Goal: Check status: Check status

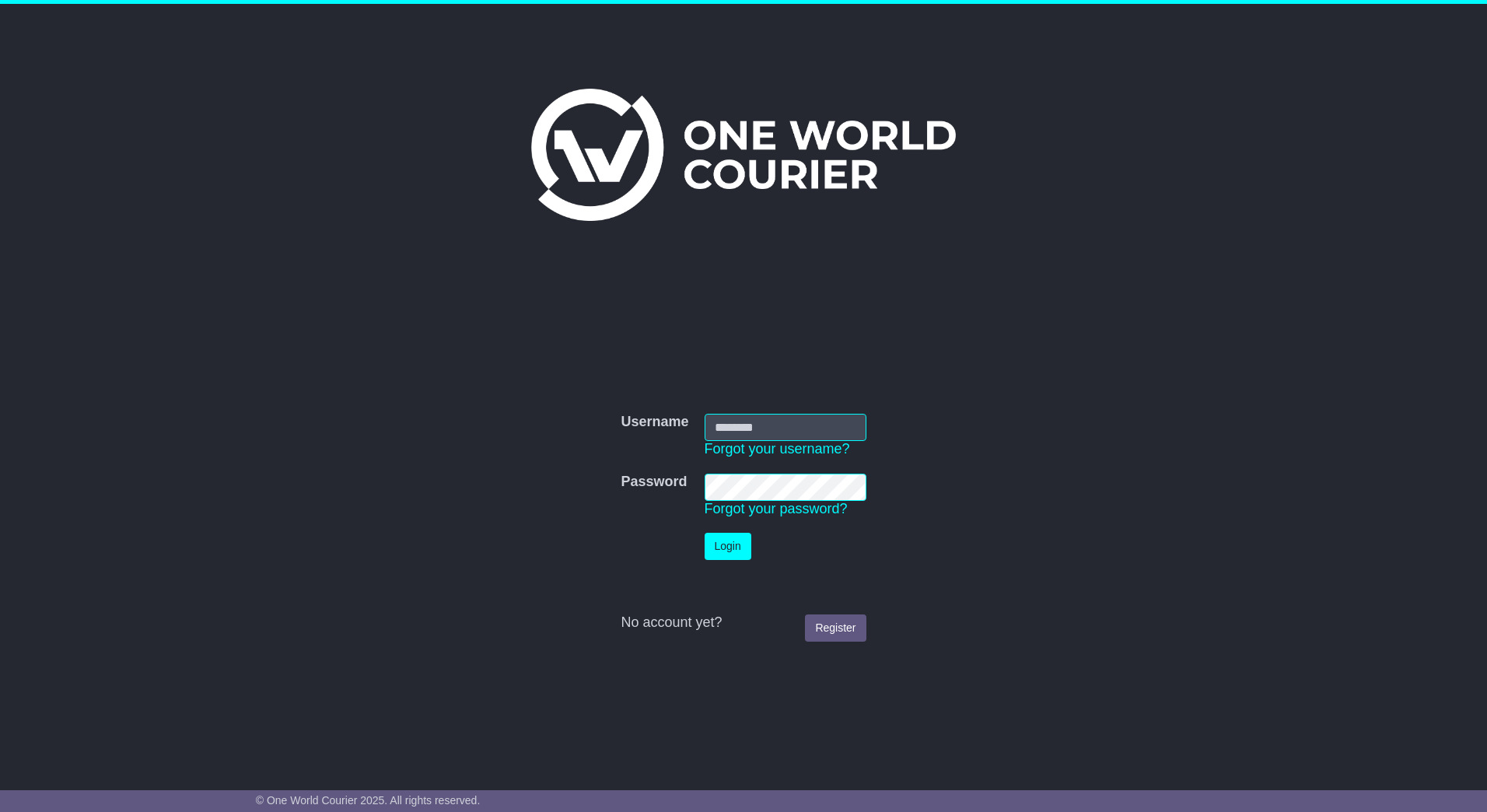
type input "**********"
click at [721, 547] on button "Login" at bounding box center [728, 546] width 47 height 27
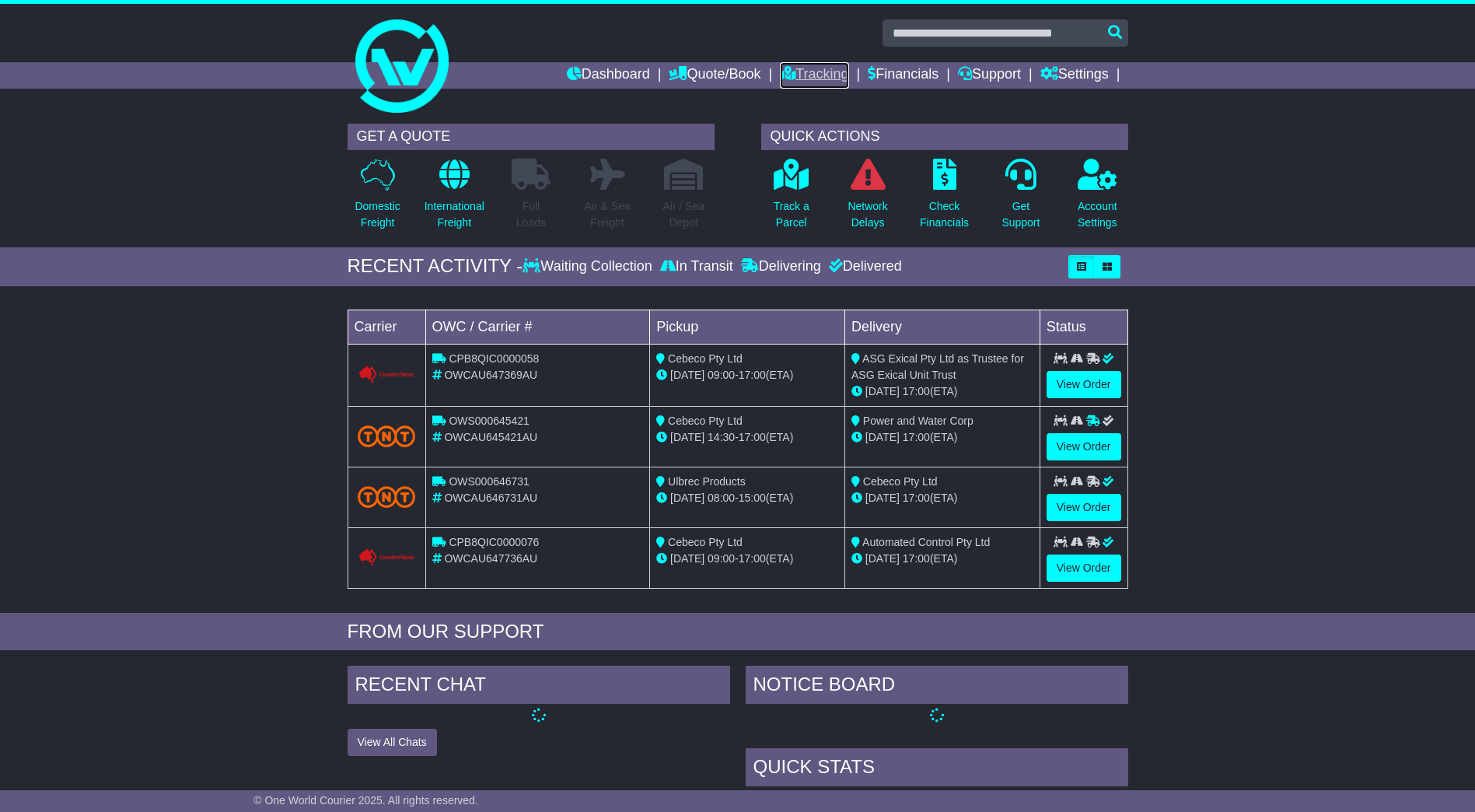
click at [809, 72] on link "Tracking" at bounding box center [814, 76] width 69 height 27
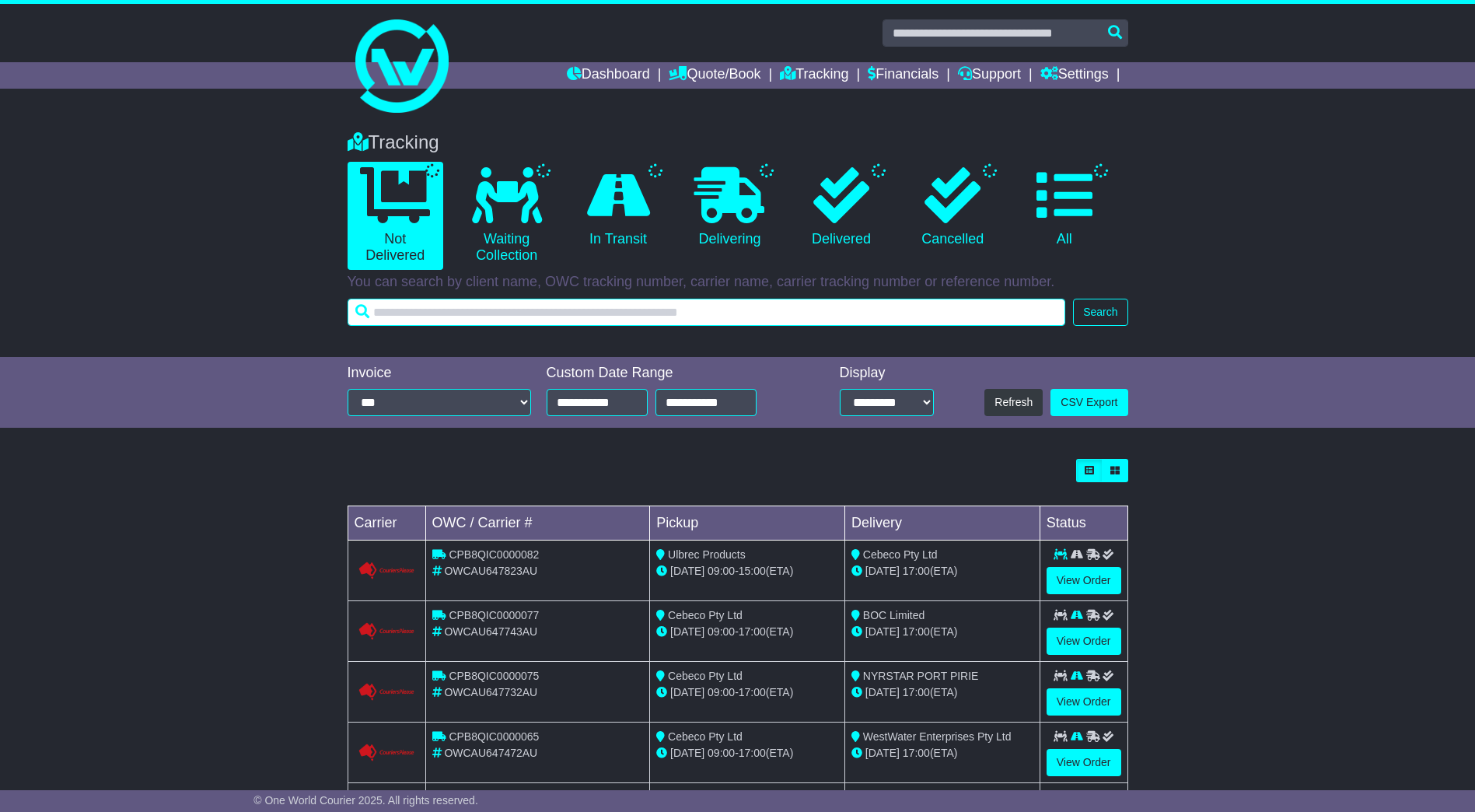
click at [551, 315] on input "text" at bounding box center [706, 312] width 718 height 27
paste input "********"
type input "********"
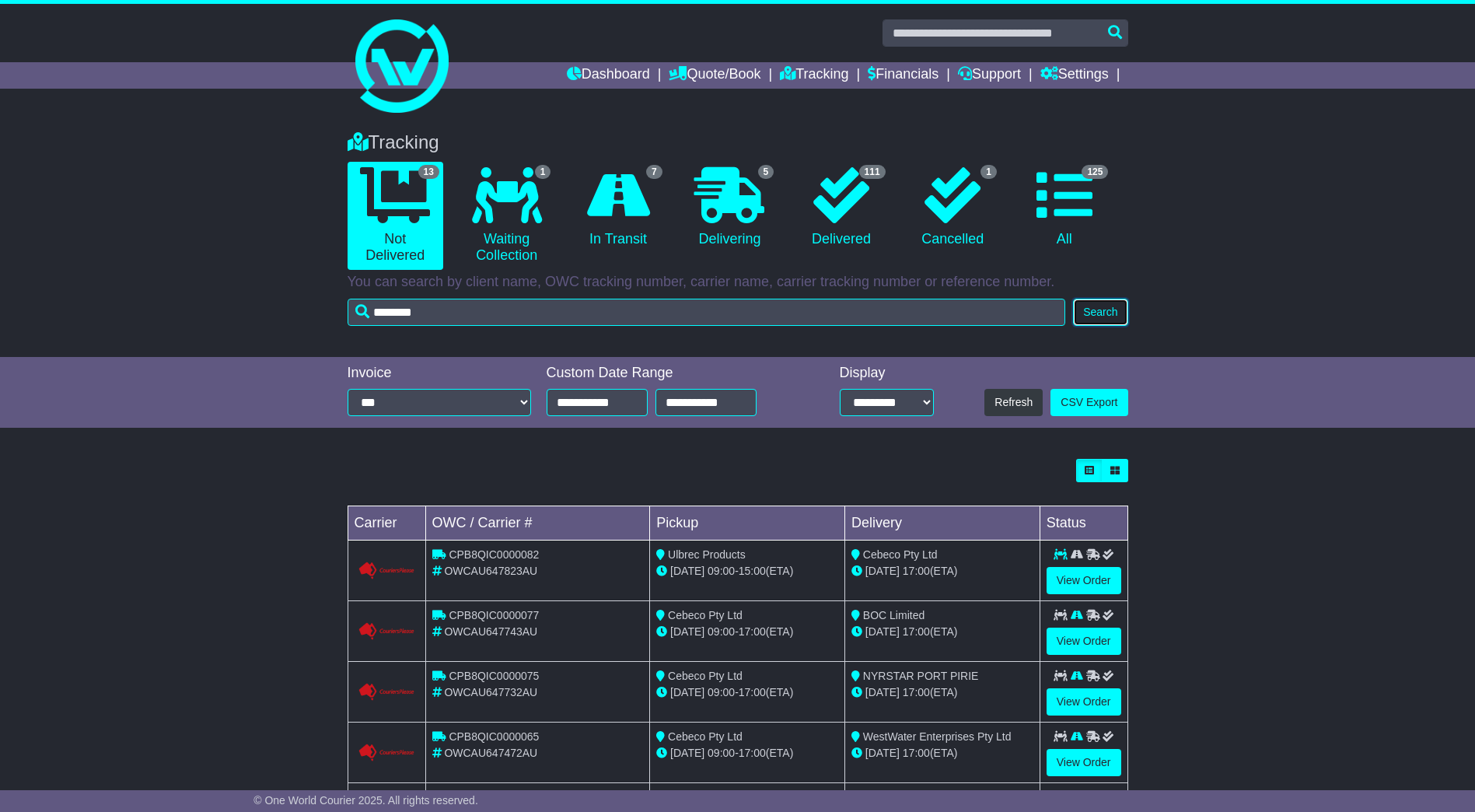
click at [1095, 305] on button "Search" at bounding box center [1100, 312] width 55 height 27
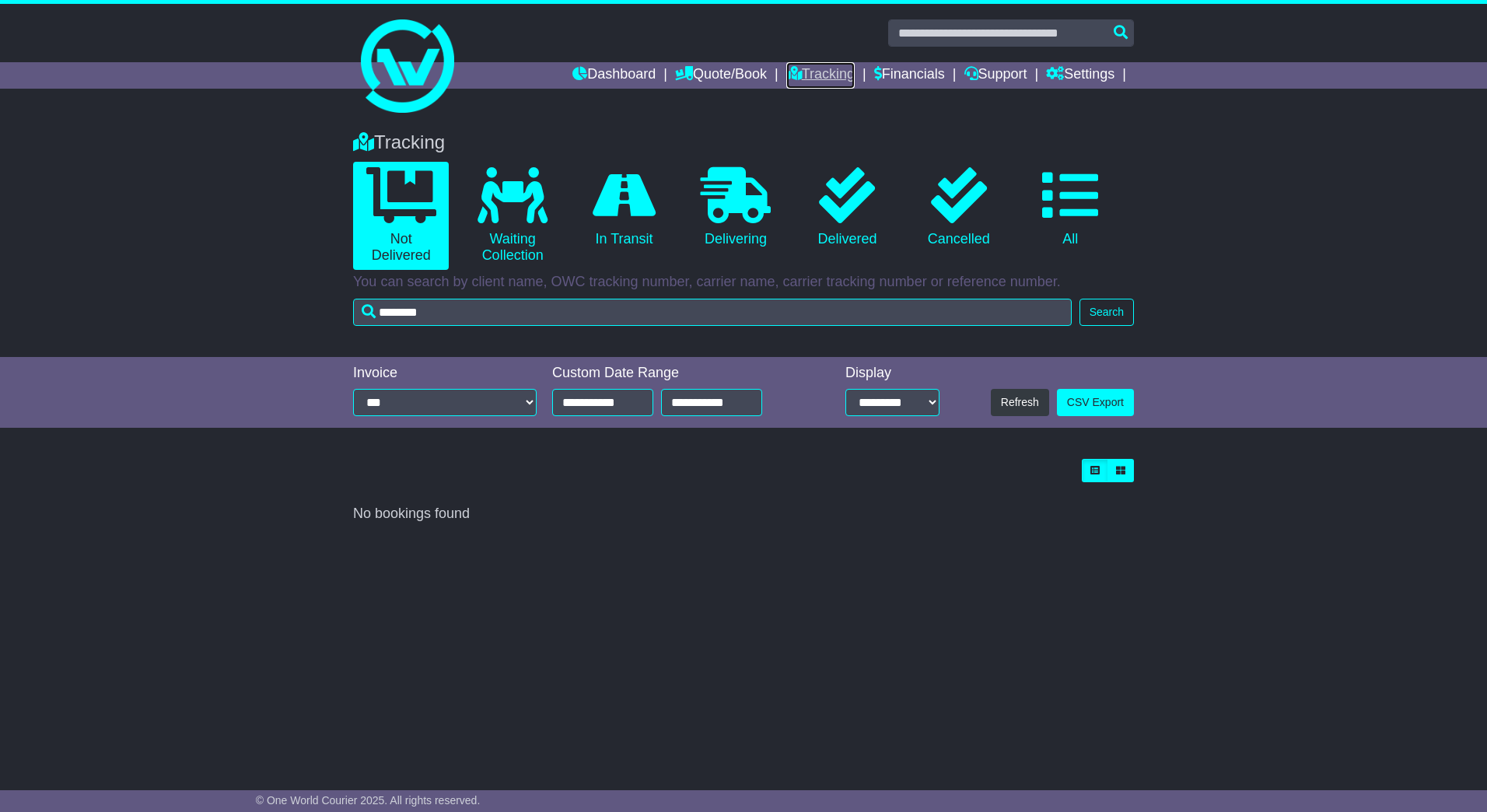
click at [799, 73] on link "Tracking" at bounding box center [821, 76] width 69 height 27
click at [820, 194] on icon at bounding box center [847, 195] width 56 height 56
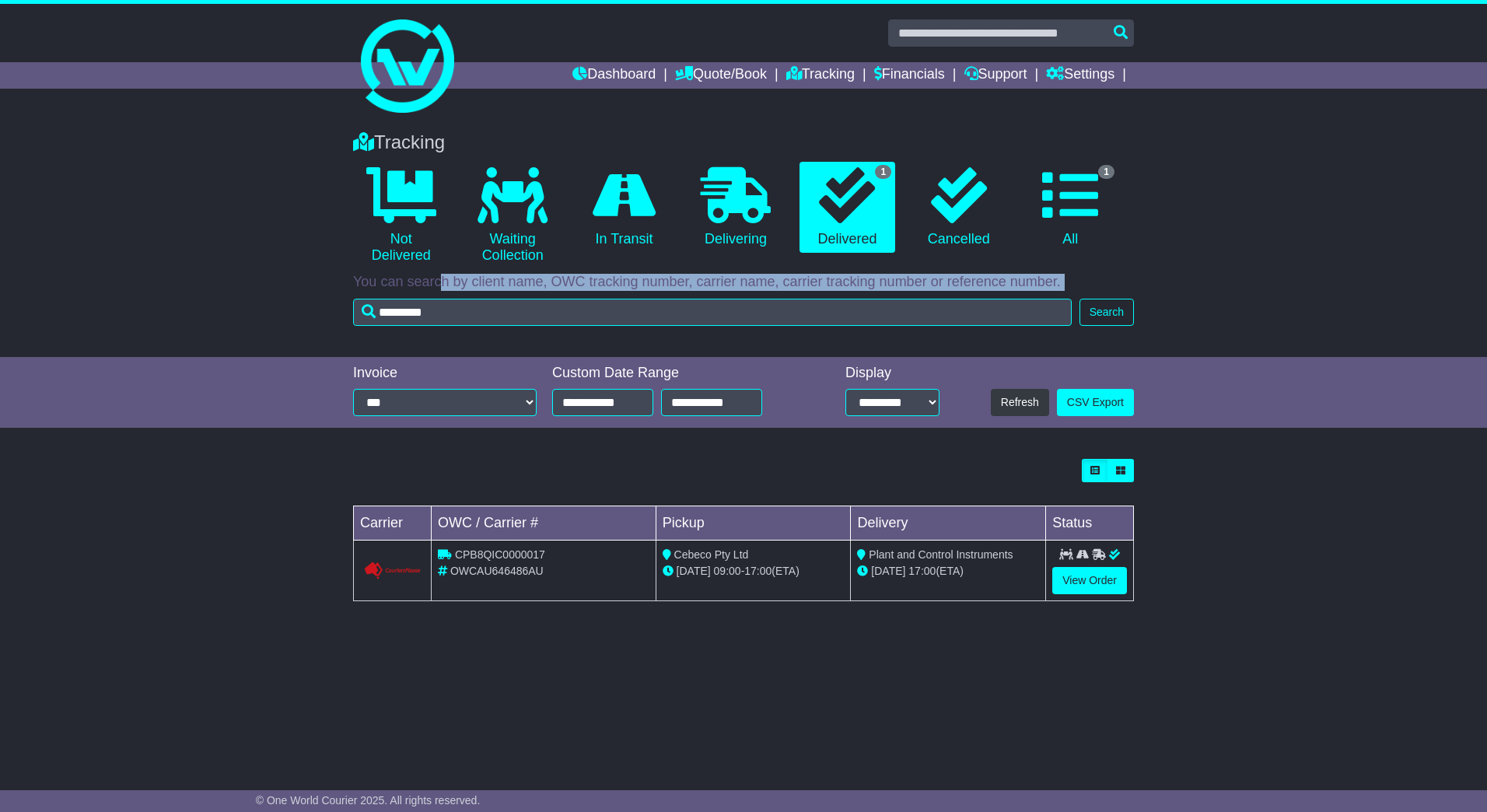
drag, startPoint x: 529, startPoint y: 296, endPoint x: 339, endPoint y: 289, distance: 190.1
click at [339, 289] on div "Tracking 0 Not Delivered 0 Waiting Collection 0 In Transit 0 Delivering 1" at bounding box center [744, 236] width 1487 height 241
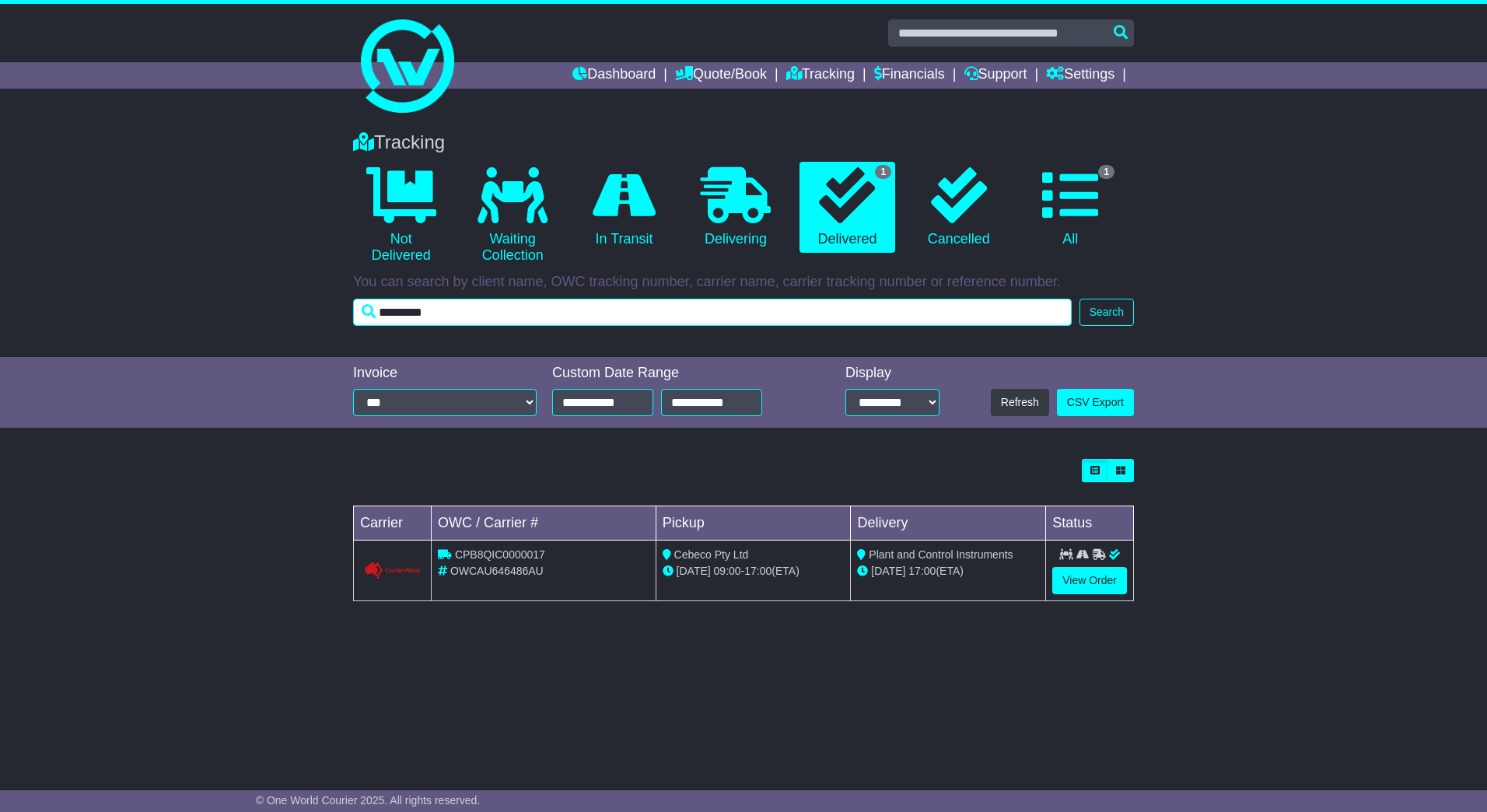
drag, startPoint x: 339, startPoint y: 289, endPoint x: 439, endPoint y: 305, distance: 101.3
click at [439, 305] on input "*********" at bounding box center [712, 312] width 719 height 27
paste input "text"
type input "********"
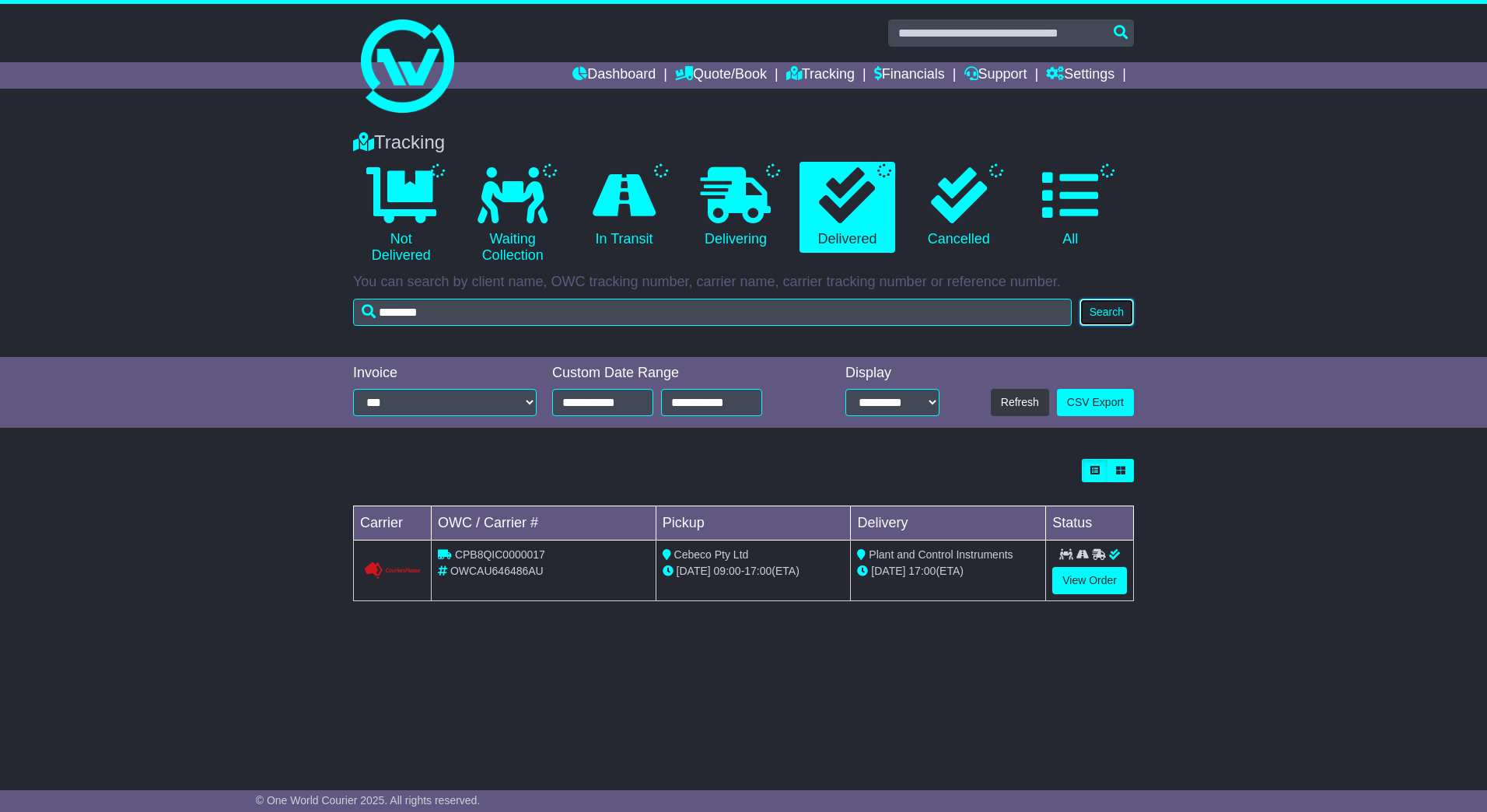
click at [1097, 312] on button "Search" at bounding box center [1106, 312] width 55 height 27
click at [872, 239] on link "1 Delivered" at bounding box center [848, 208] width 96 height 92
click at [1100, 582] on link "View Order" at bounding box center [1090, 581] width 75 height 27
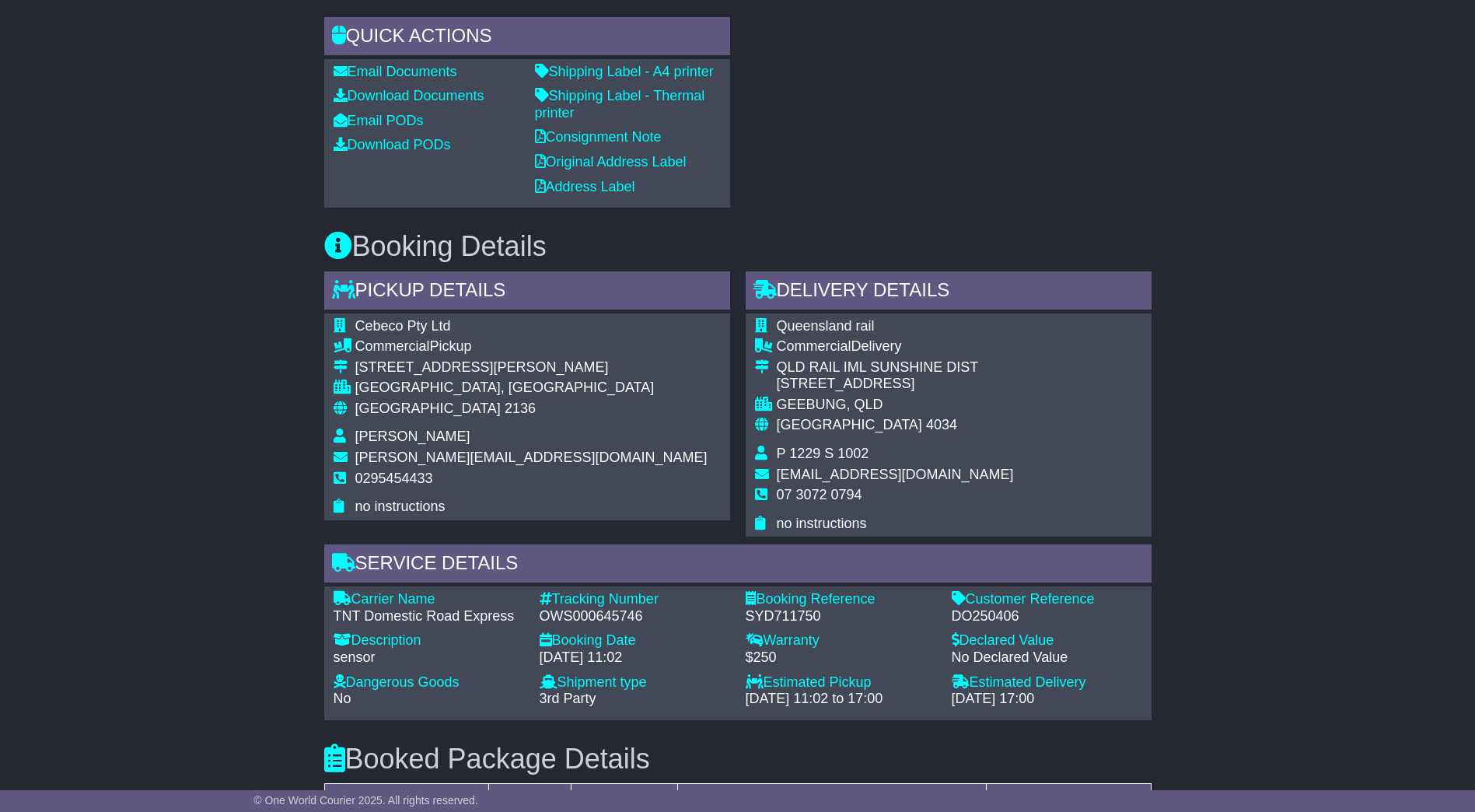
scroll to position [855, 0]
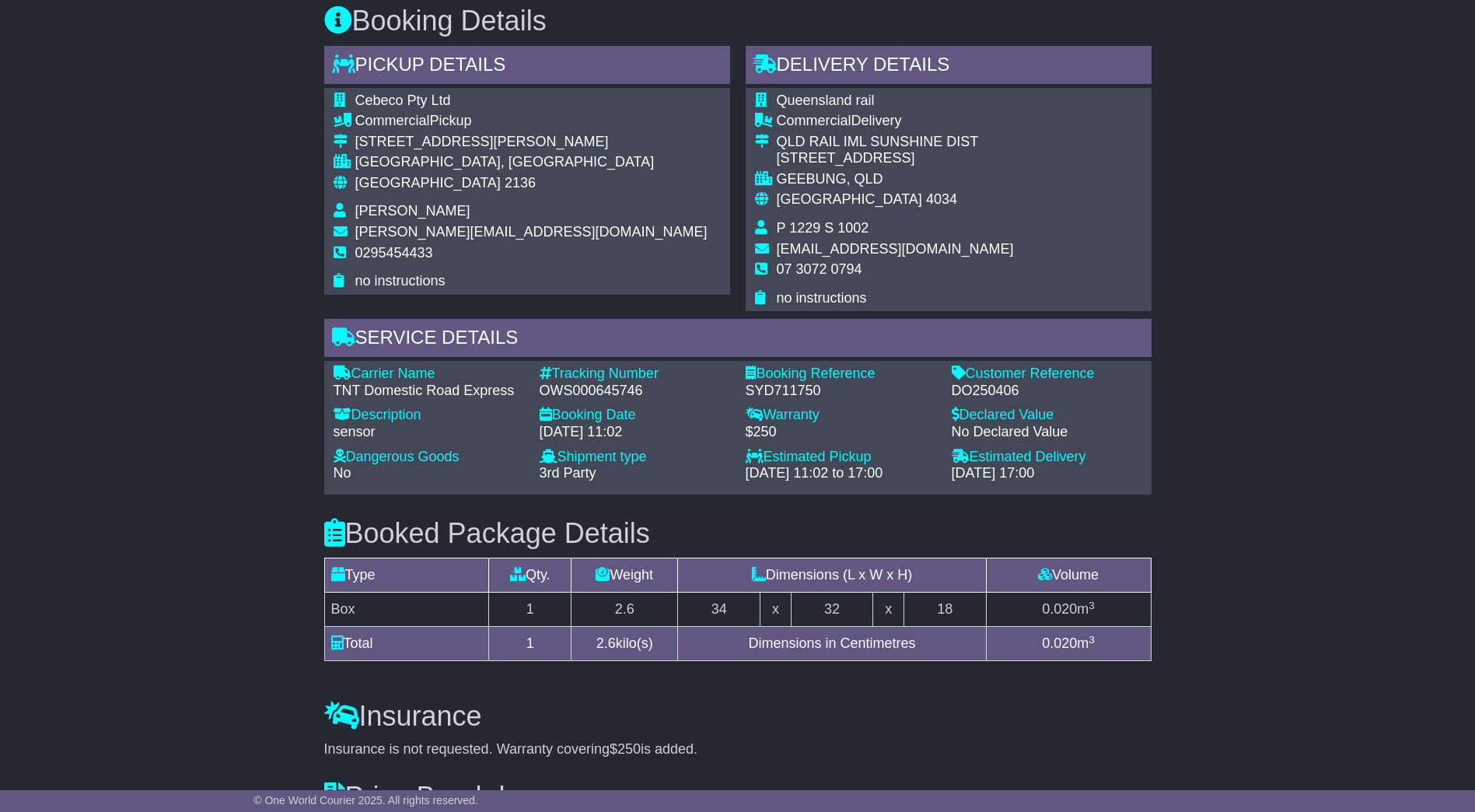
click at [975, 400] on div "DO250406" at bounding box center [1046, 391] width 190 height 17
copy div "DO250406"
click at [609, 400] on div "OWS000645746" at bounding box center [634, 391] width 190 height 17
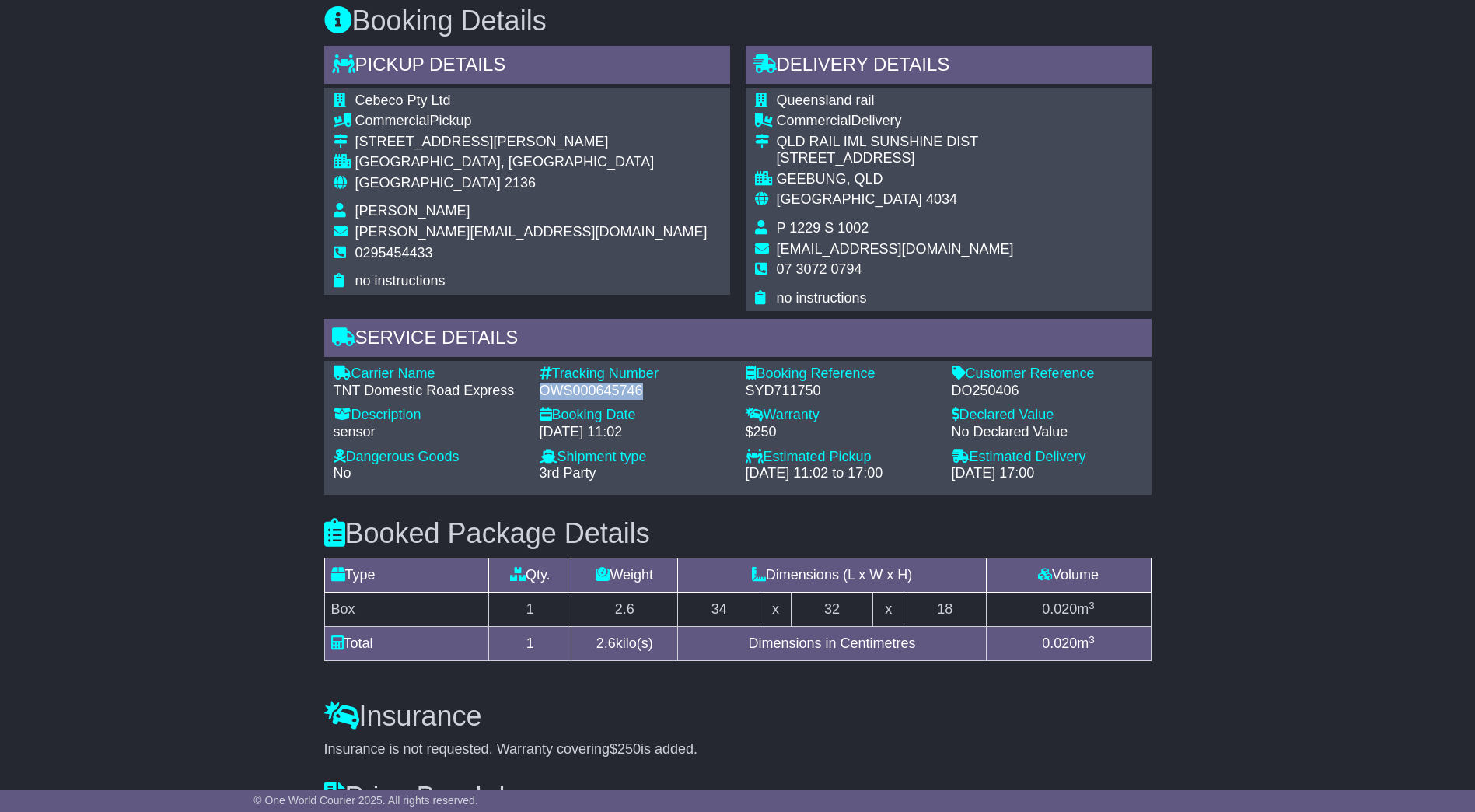
copy div "OWS000645746"
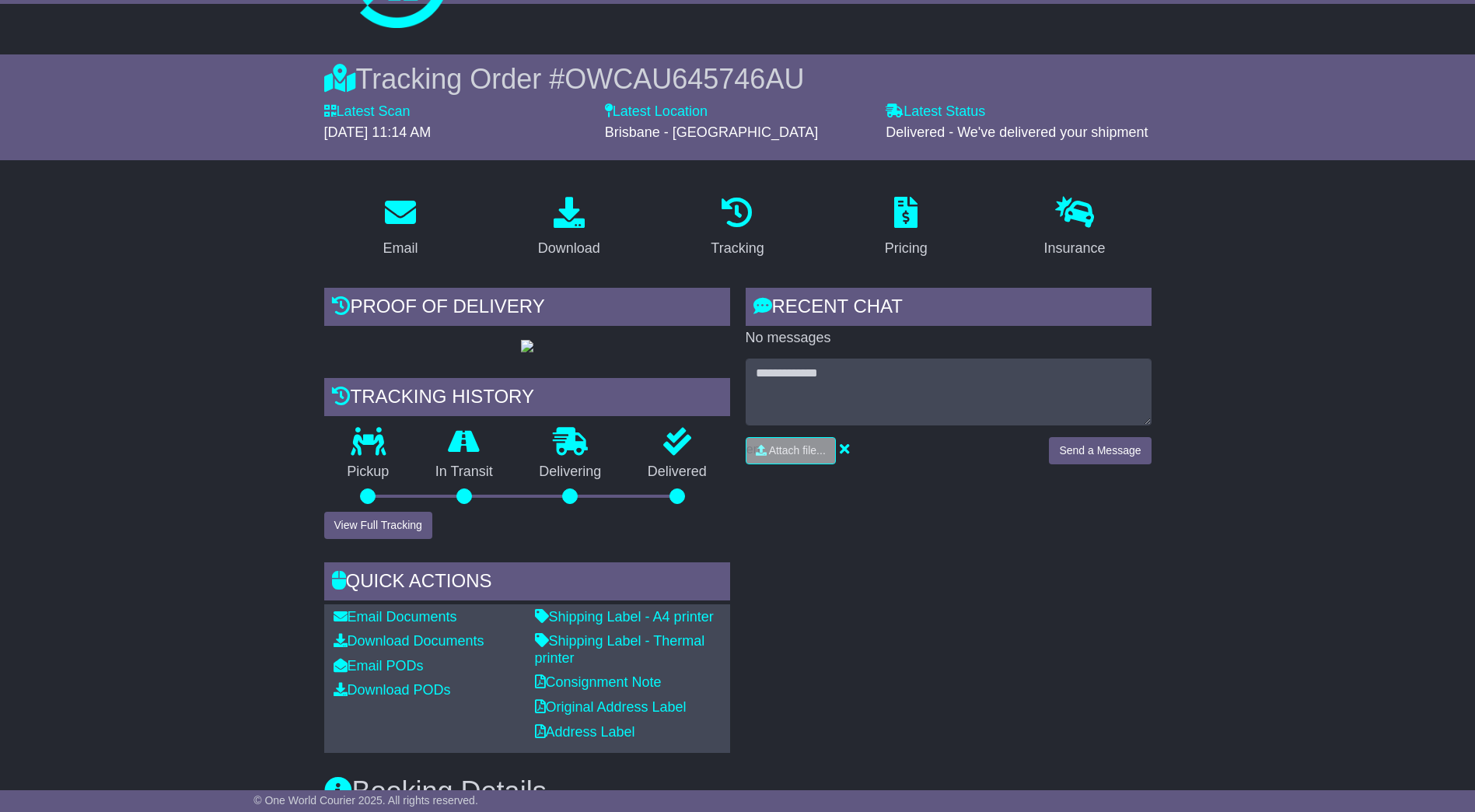
scroll to position [0, 0]
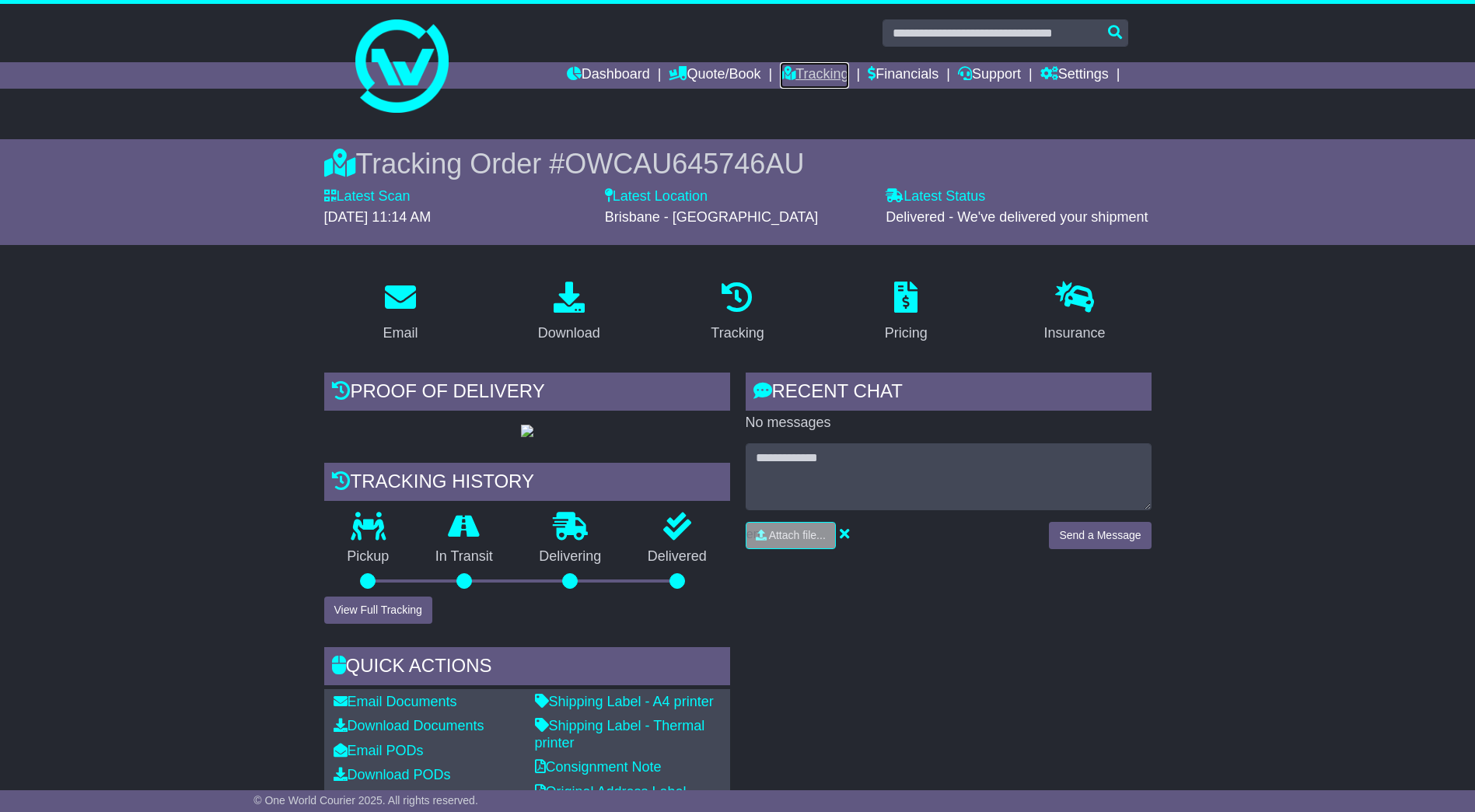
click at [818, 77] on link "Tracking" at bounding box center [814, 76] width 69 height 27
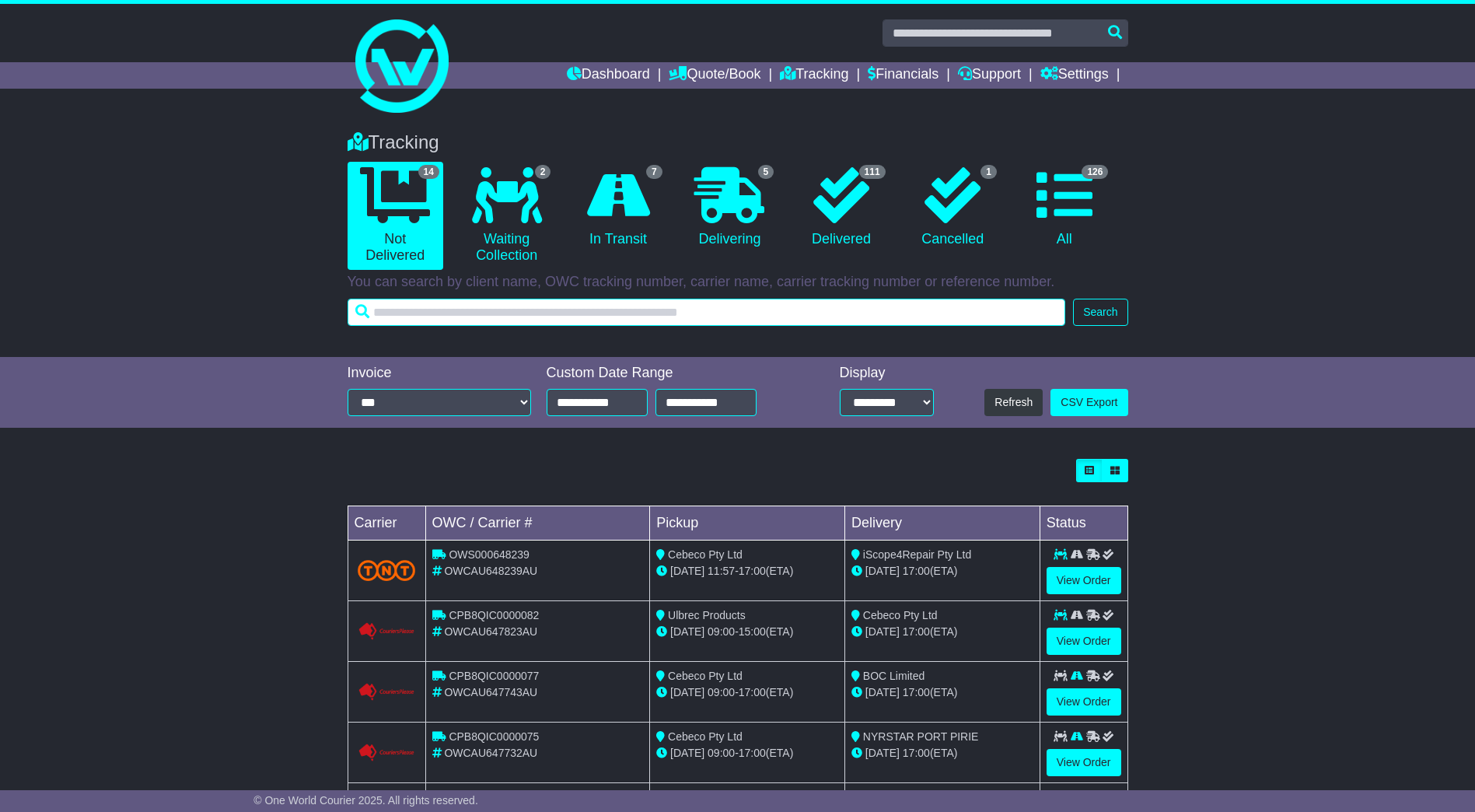
click at [557, 324] on input "text" at bounding box center [706, 312] width 718 height 27
paste input "********"
type input "********"
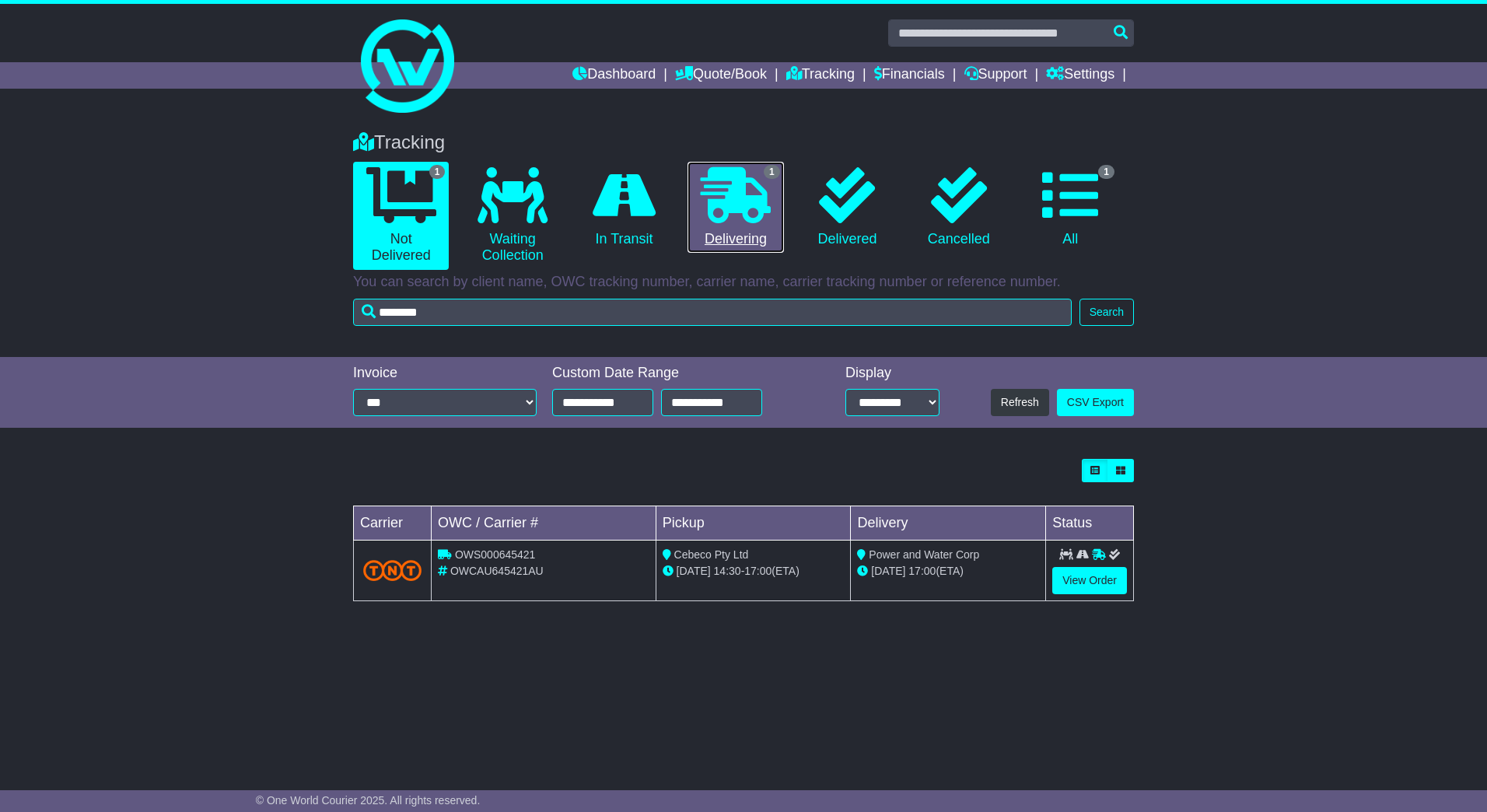
click at [747, 227] on link "1 Delivering" at bounding box center [736, 208] width 96 height 92
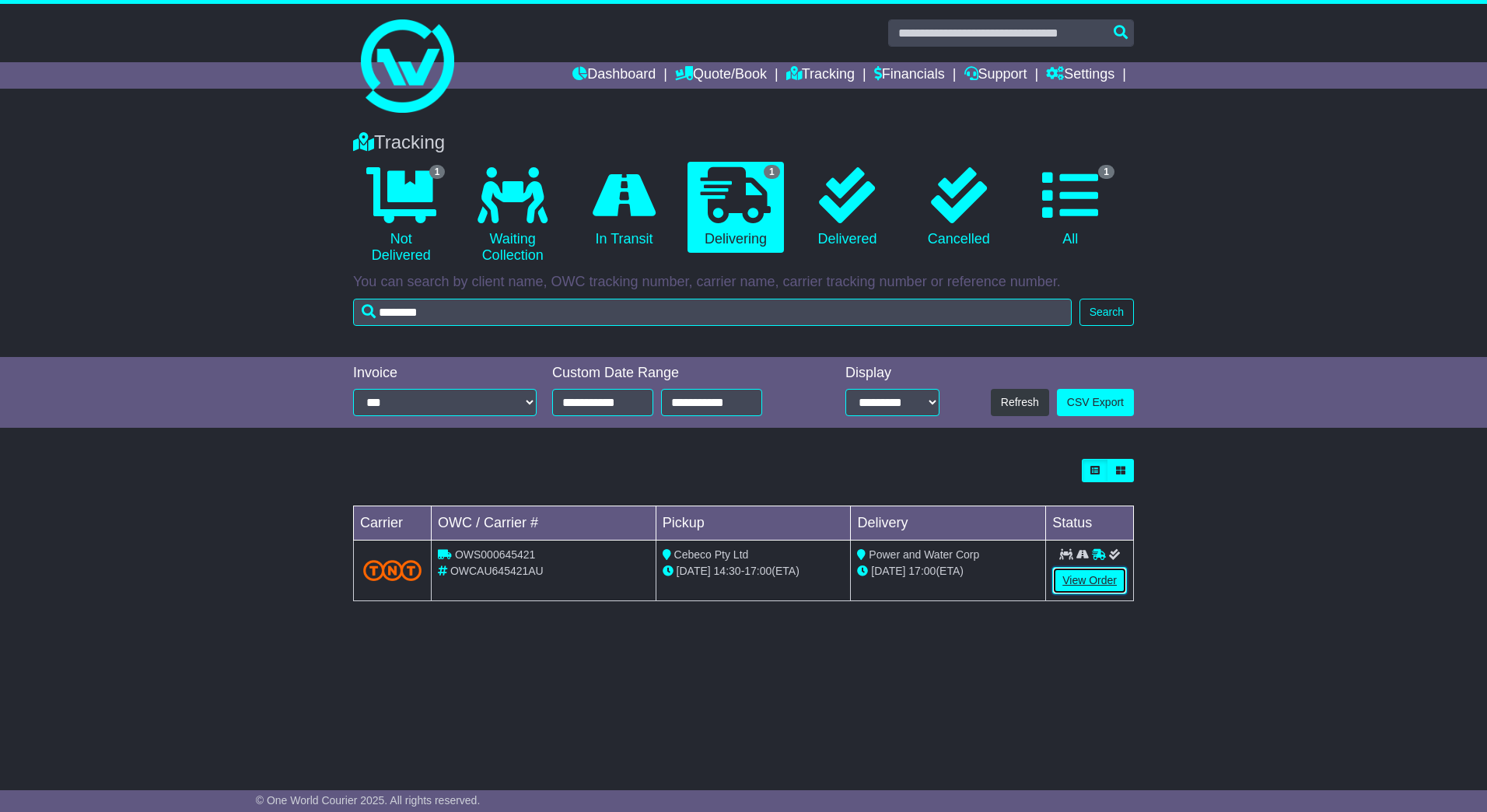
click at [1084, 582] on link "View Order" at bounding box center [1090, 581] width 75 height 27
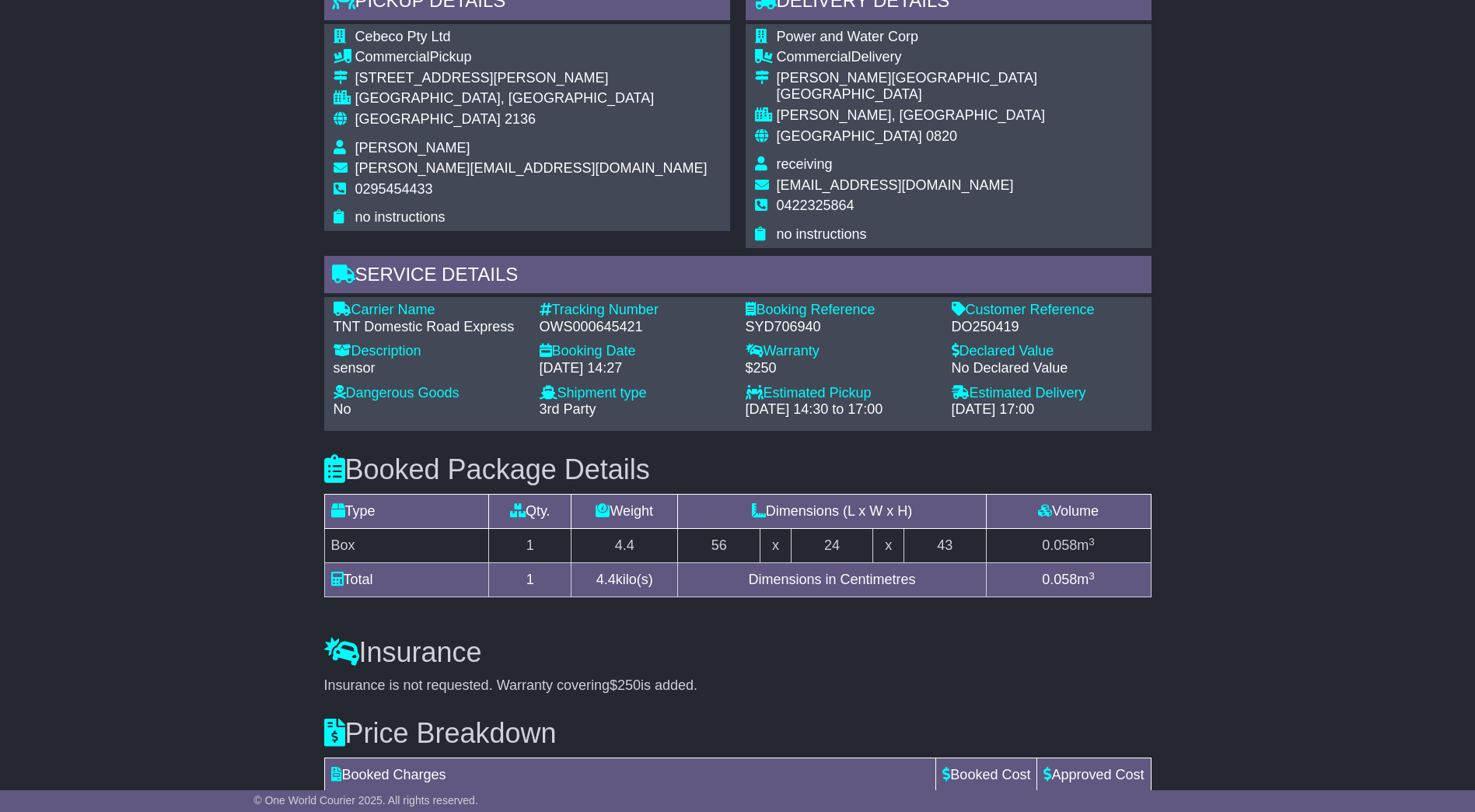
scroll to position [933, 0]
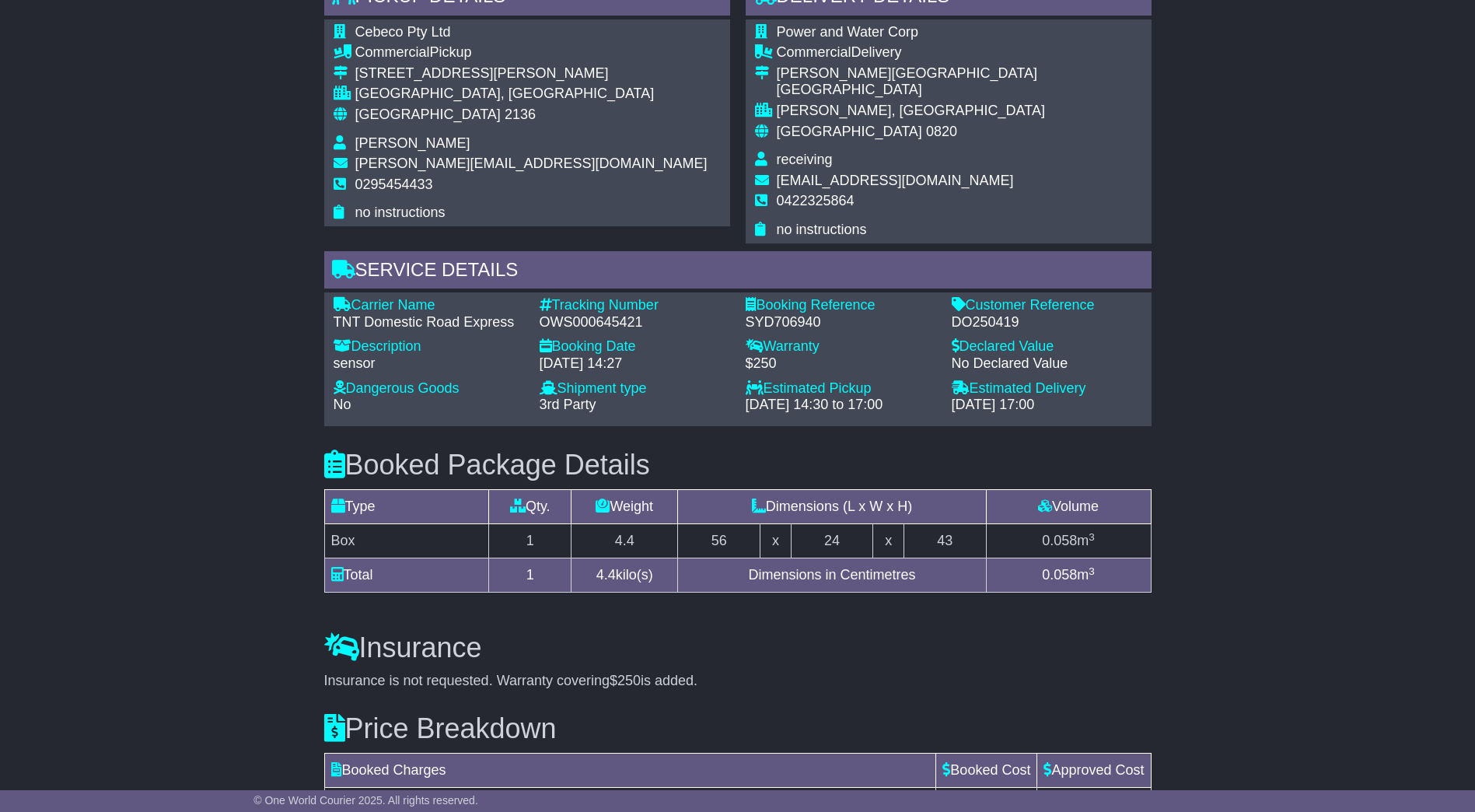
click at [564, 320] on div "OWS000645421" at bounding box center [634, 322] width 190 height 17
copy div "OWS000645421"
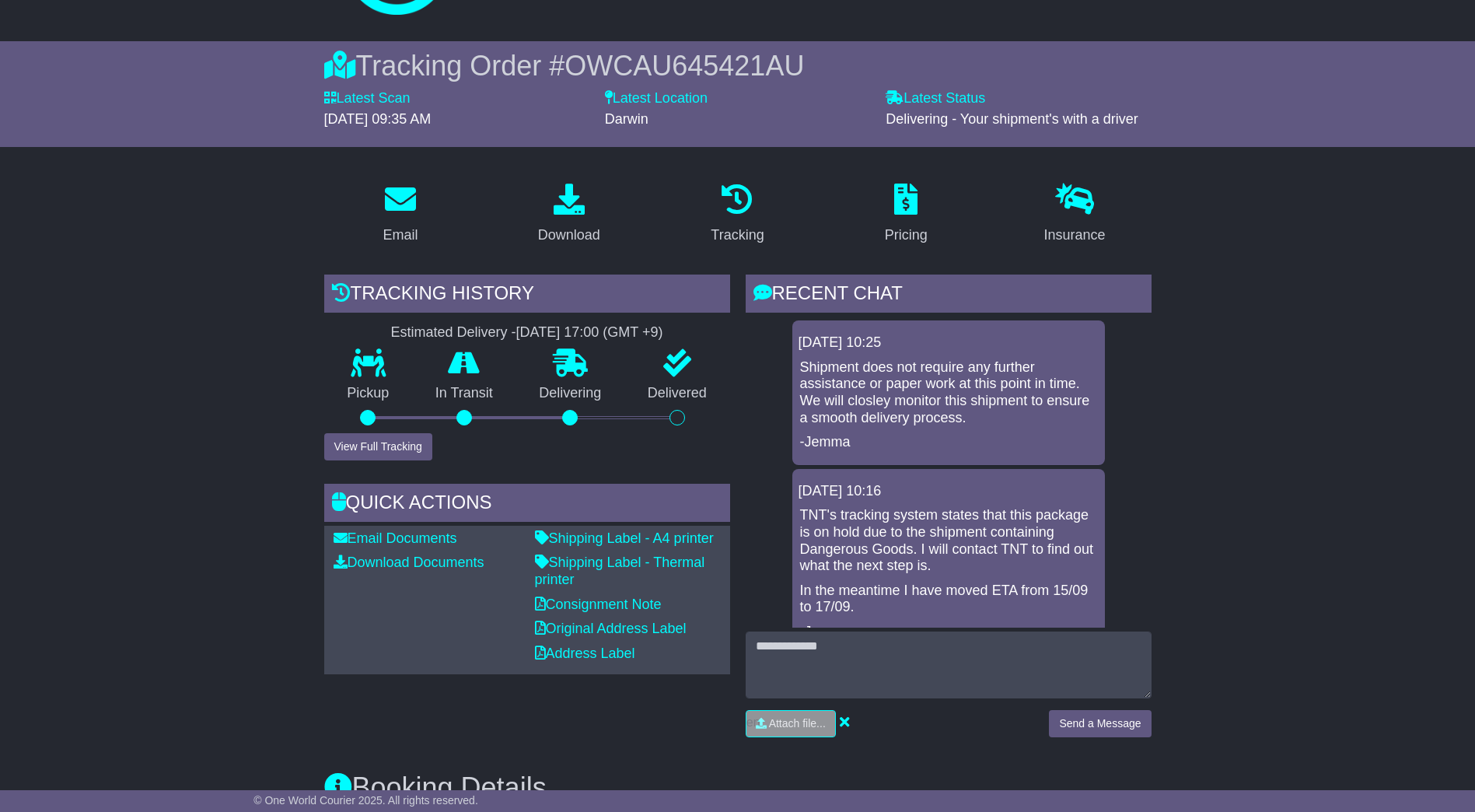
scroll to position [0, 0]
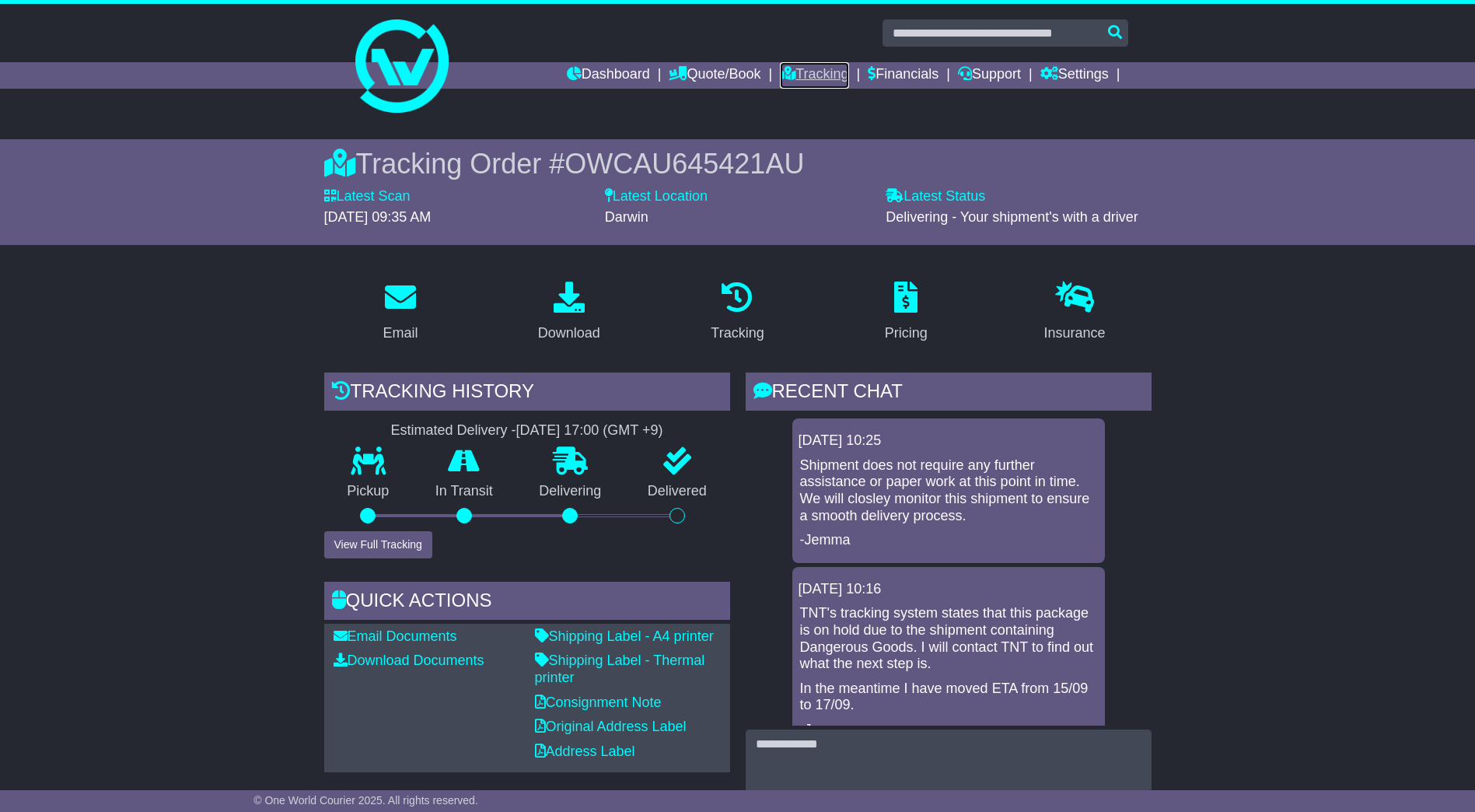
click at [814, 71] on link "Tracking" at bounding box center [814, 76] width 69 height 27
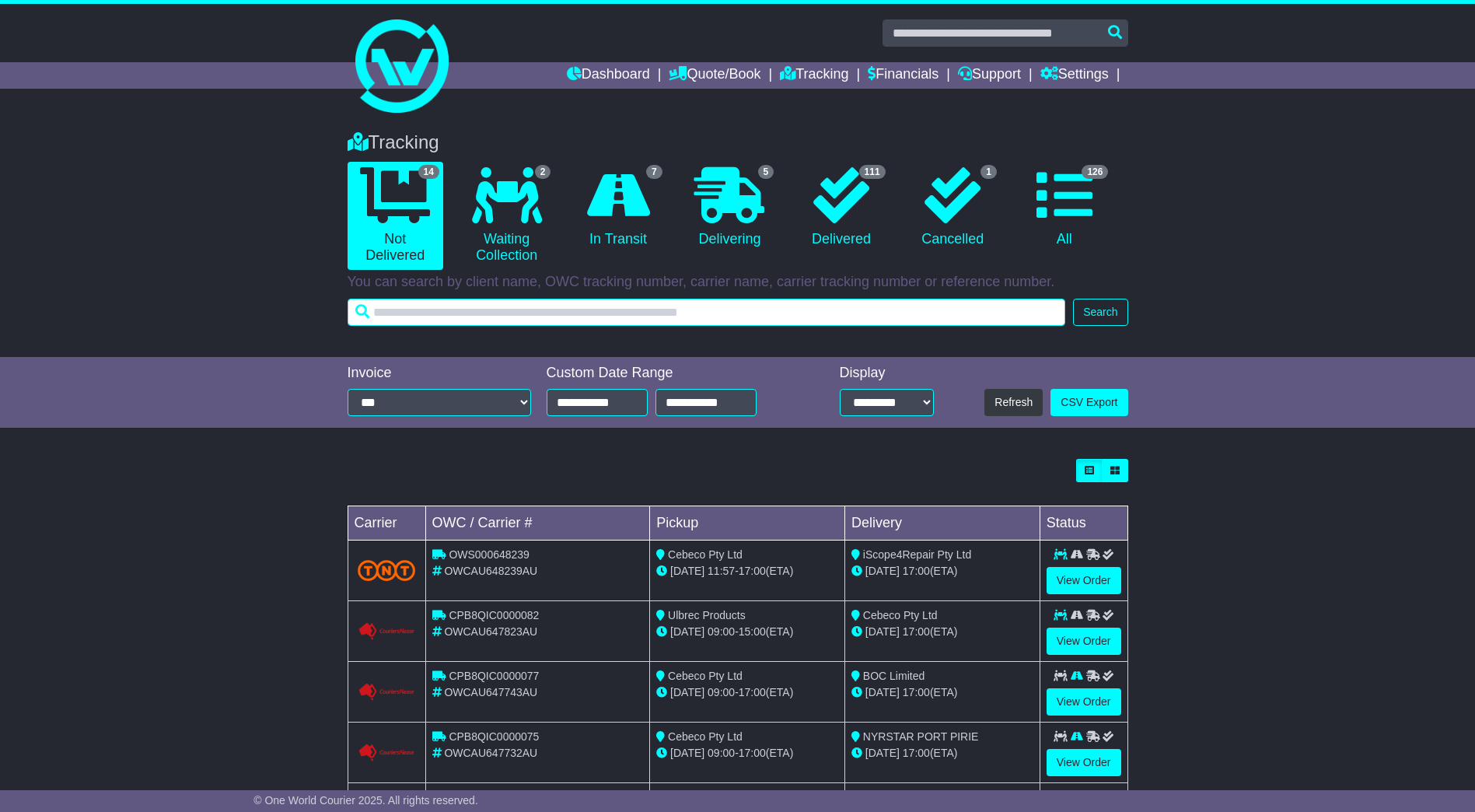
click at [529, 310] on input "text" at bounding box center [706, 312] width 718 height 27
paste input "********"
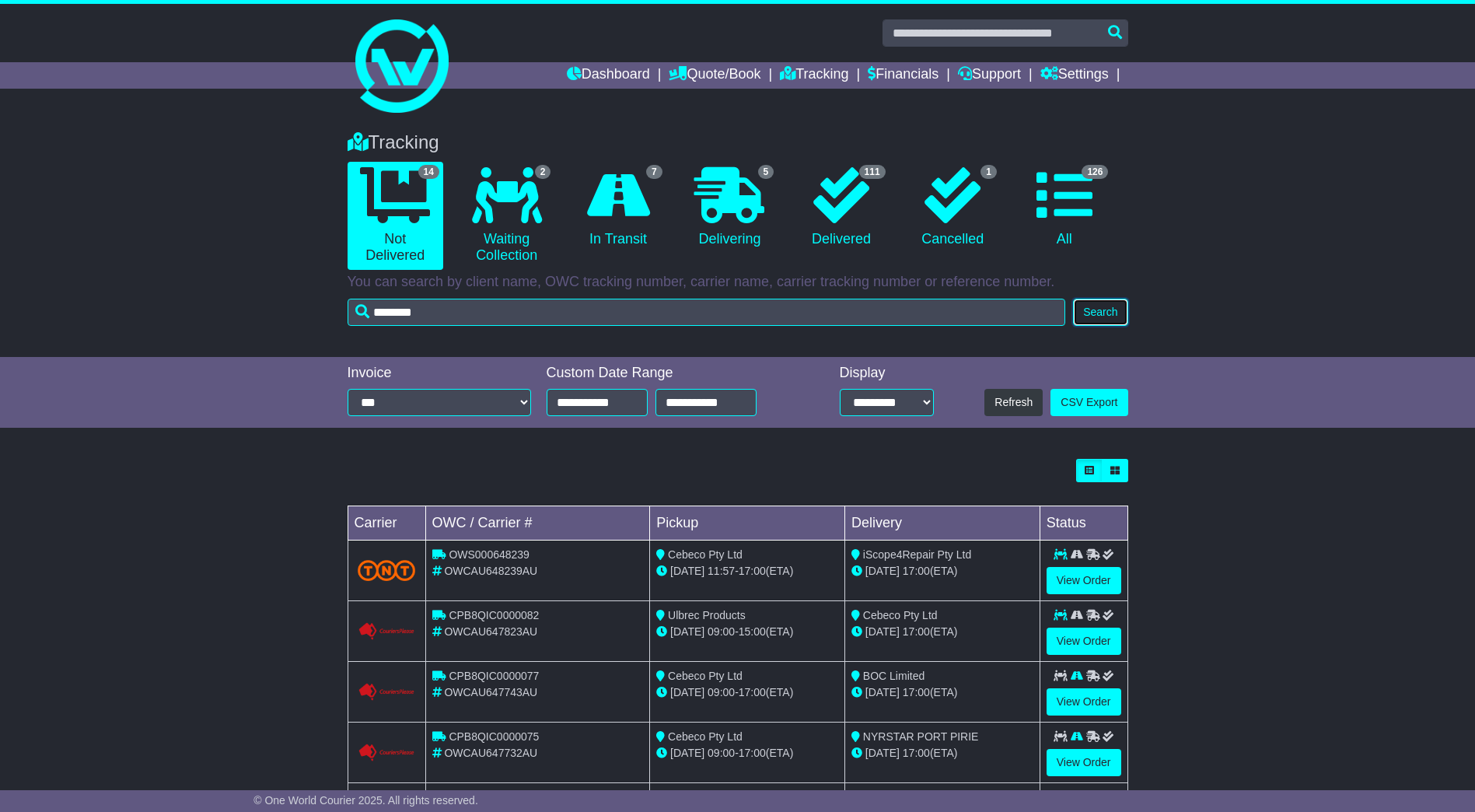
click at [1119, 318] on button "Search" at bounding box center [1100, 312] width 55 height 27
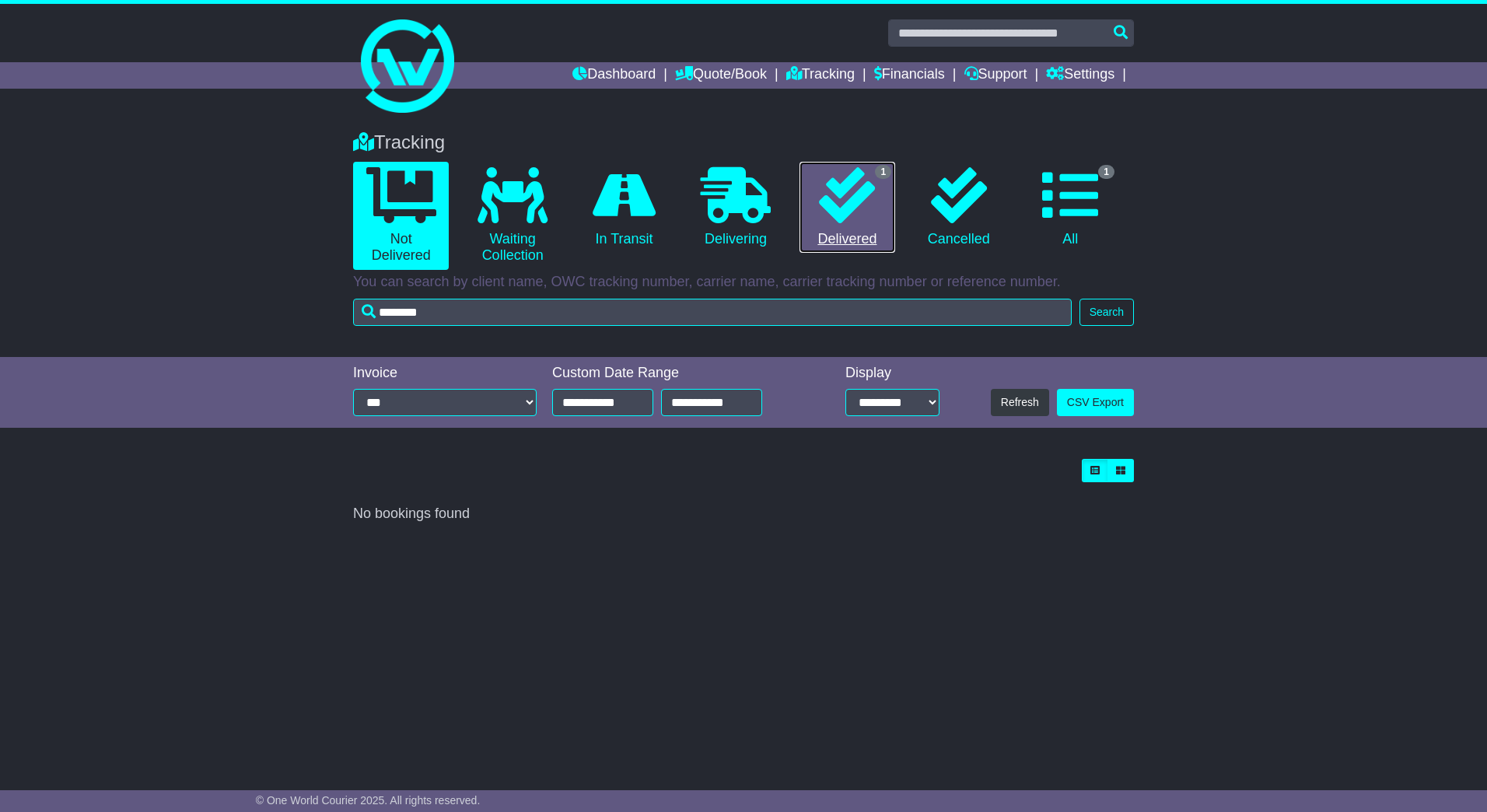
click at [886, 216] on link "1 Delivered" at bounding box center [848, 208] width 96 height 92
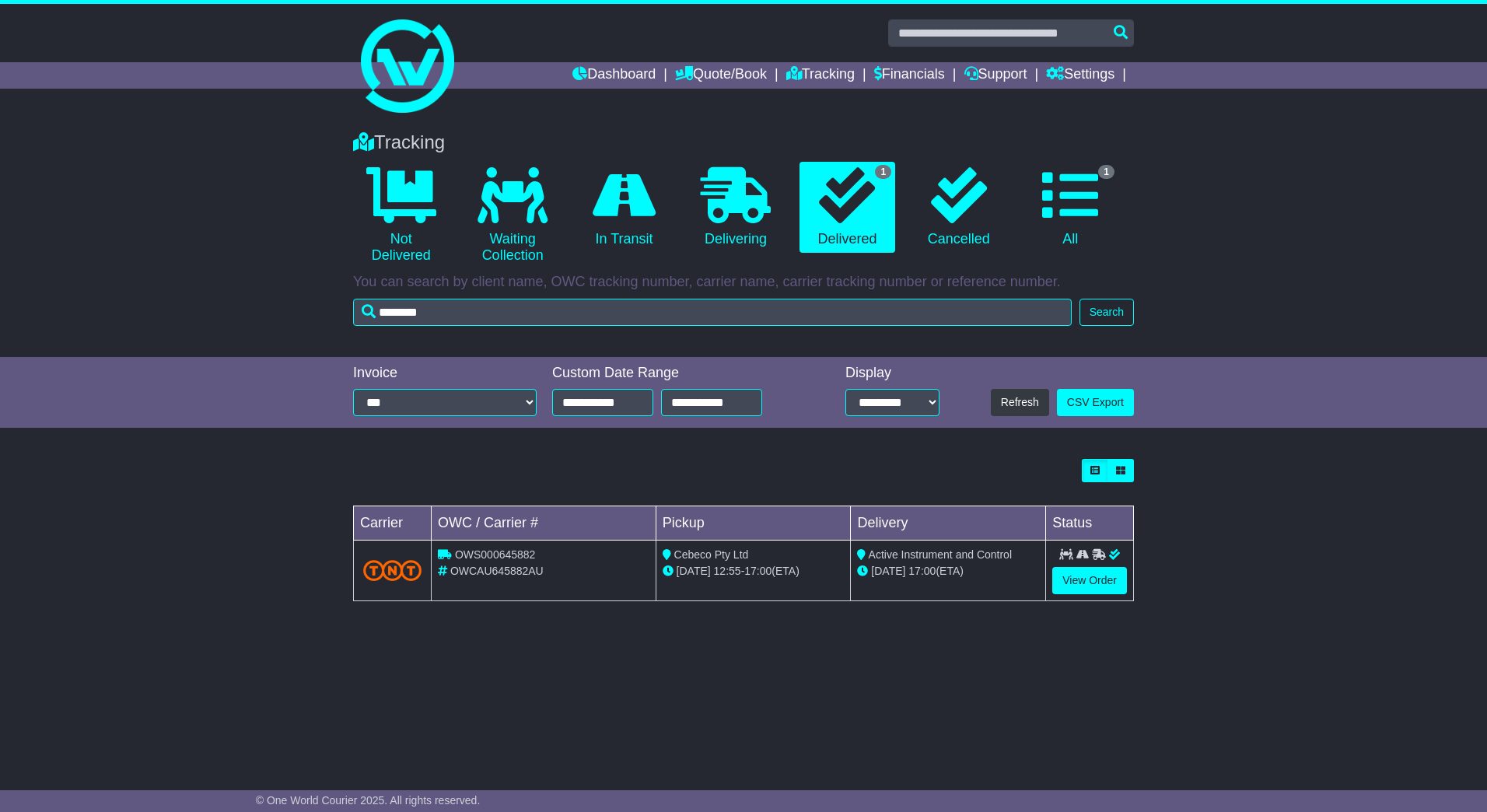
click at [517, 548] on span "OWS000645882" at bounding box center [496, 554] width 81 height 12
copy span "OWS000645882"
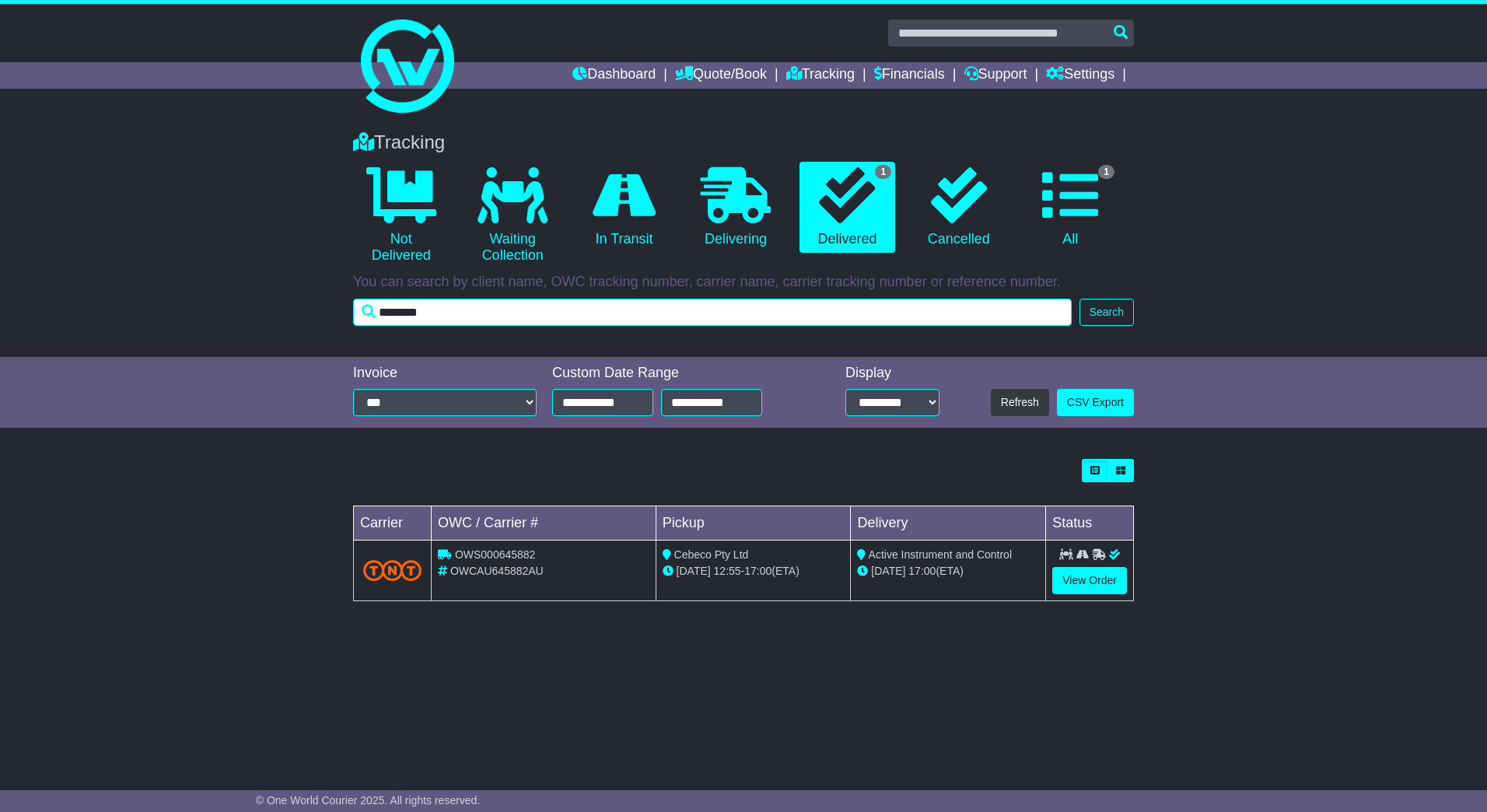
drag, startPoint x: 465, startPoint y: 304, endPoint x: 200, endPoint y: 267, distance: 267.6
click at [200, 267] on div "Tracking 0 Not Delivered 0 Waiting Collection 0 In Transit 0 Delivering 1" at bounding box center [744, 236] width 1487 height 241
paste input "text"
type input "********"
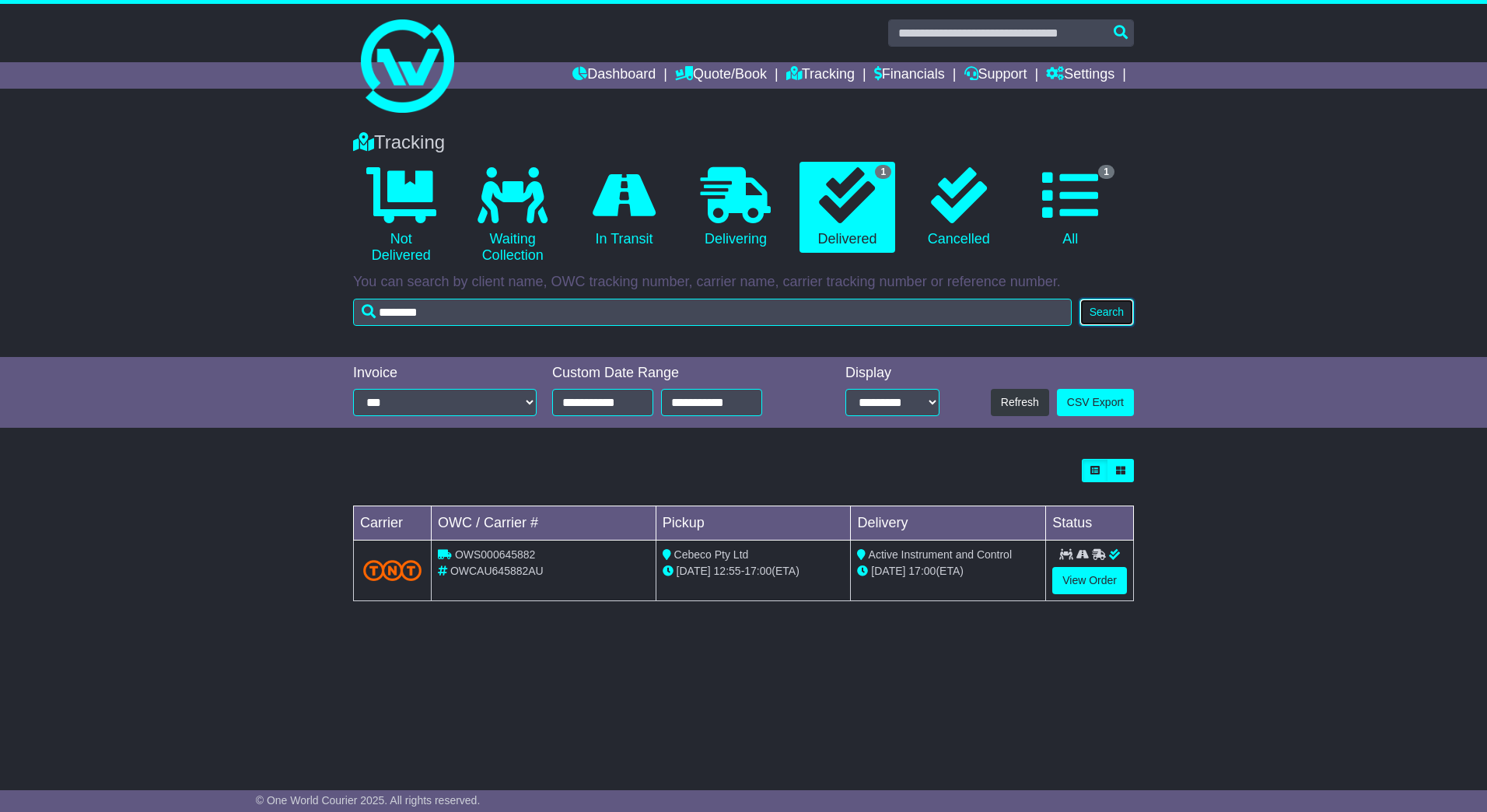
click at [1096, 318] on button "Search" at bounding box center [1106, 312] width 55 height 27
click at [1062, 572] on link "View Order" at bounding box center [1090, 581] width 75 height 27
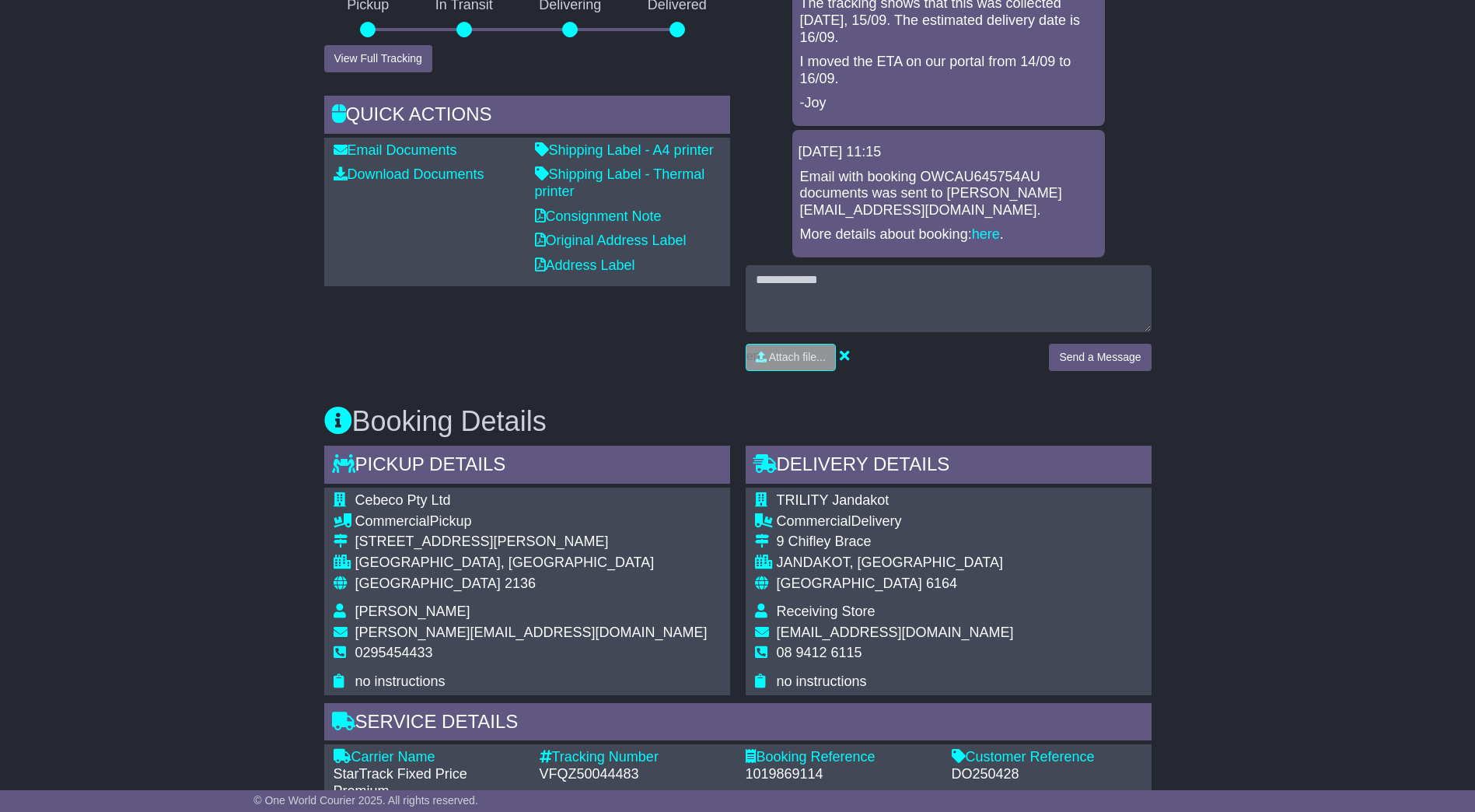
scroll to position [778, 0]
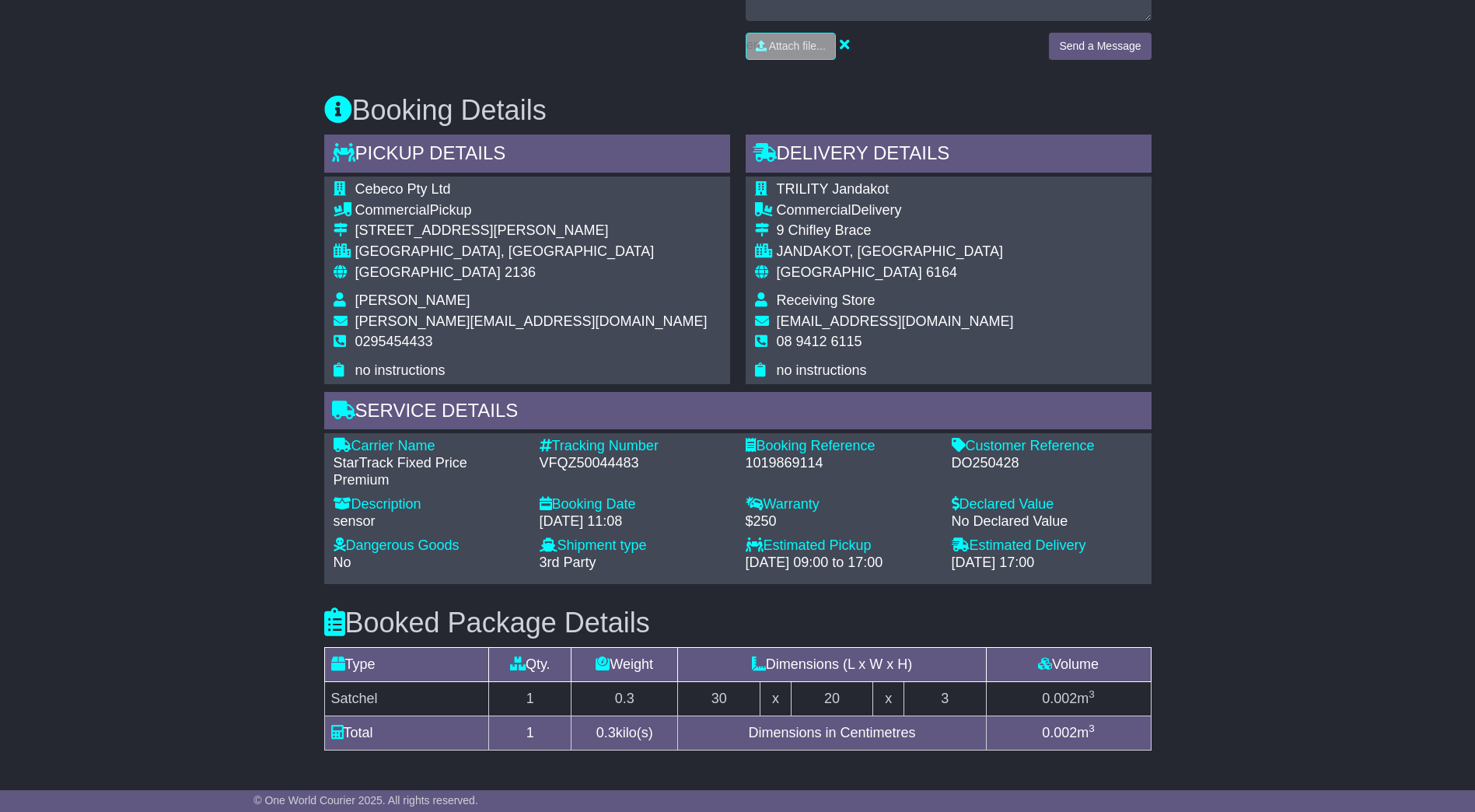
click at [604, 468] on div "VFQZ50044483" at bounding box center [634, 464] width 190 height 17
copy div "VFQZ50044483"
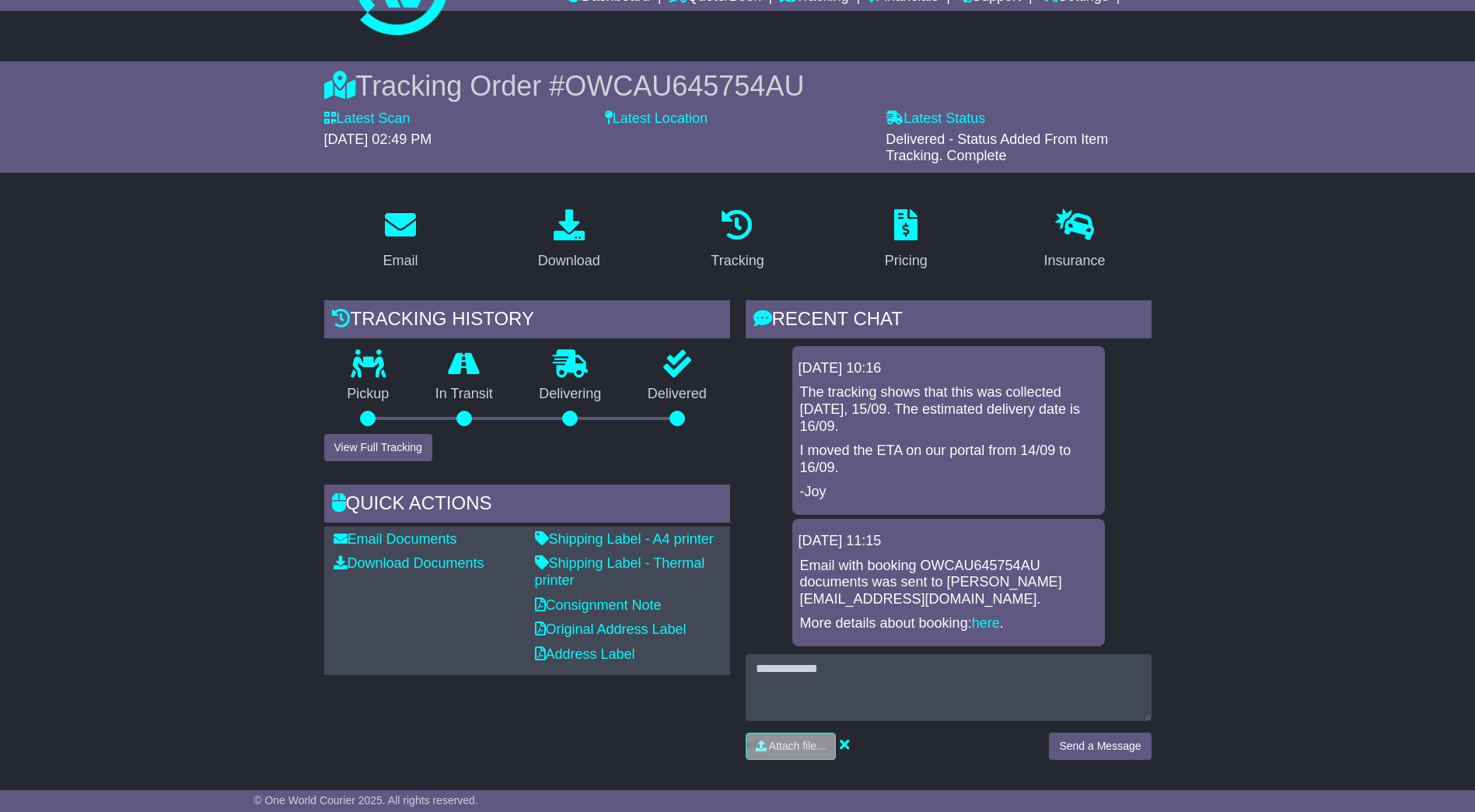
scroll to position [0, 0]
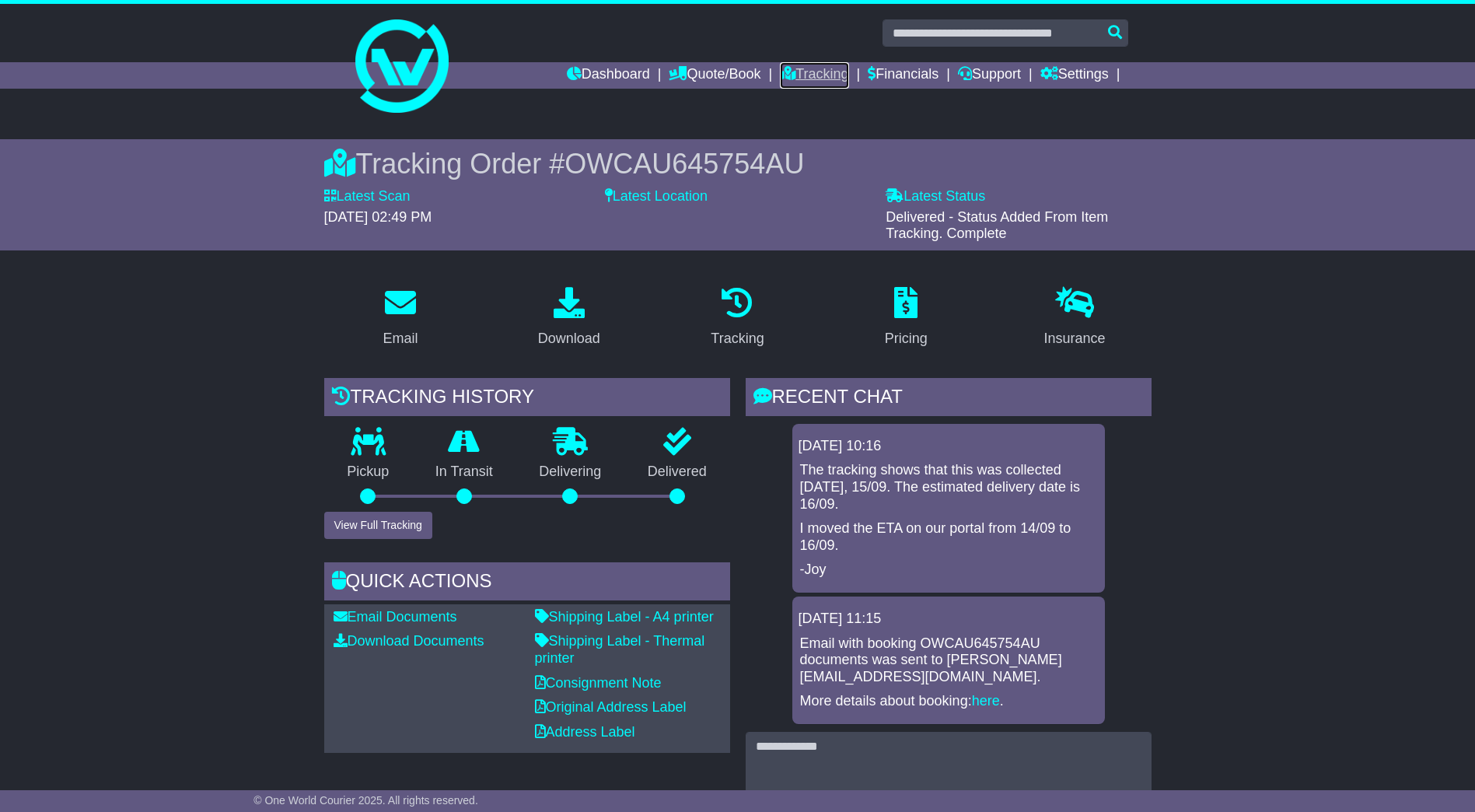
click at [798, 78] on link "Tracking" at bounding box center [814, 76] width 69 height 27
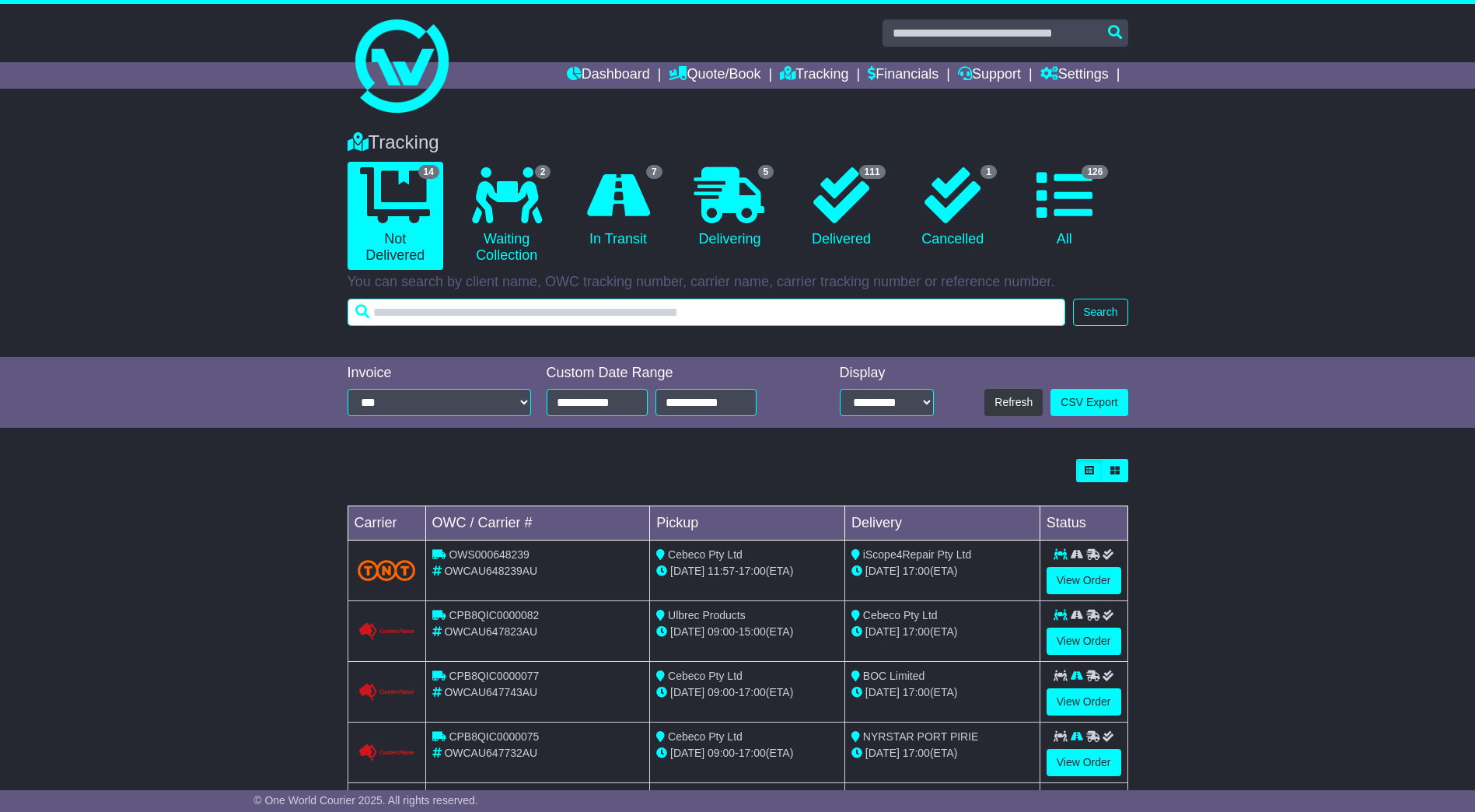
click at [604, 322] on input "text" at bounding box center [706, 312] width 718 height 27
paste input "********"
type input "********"
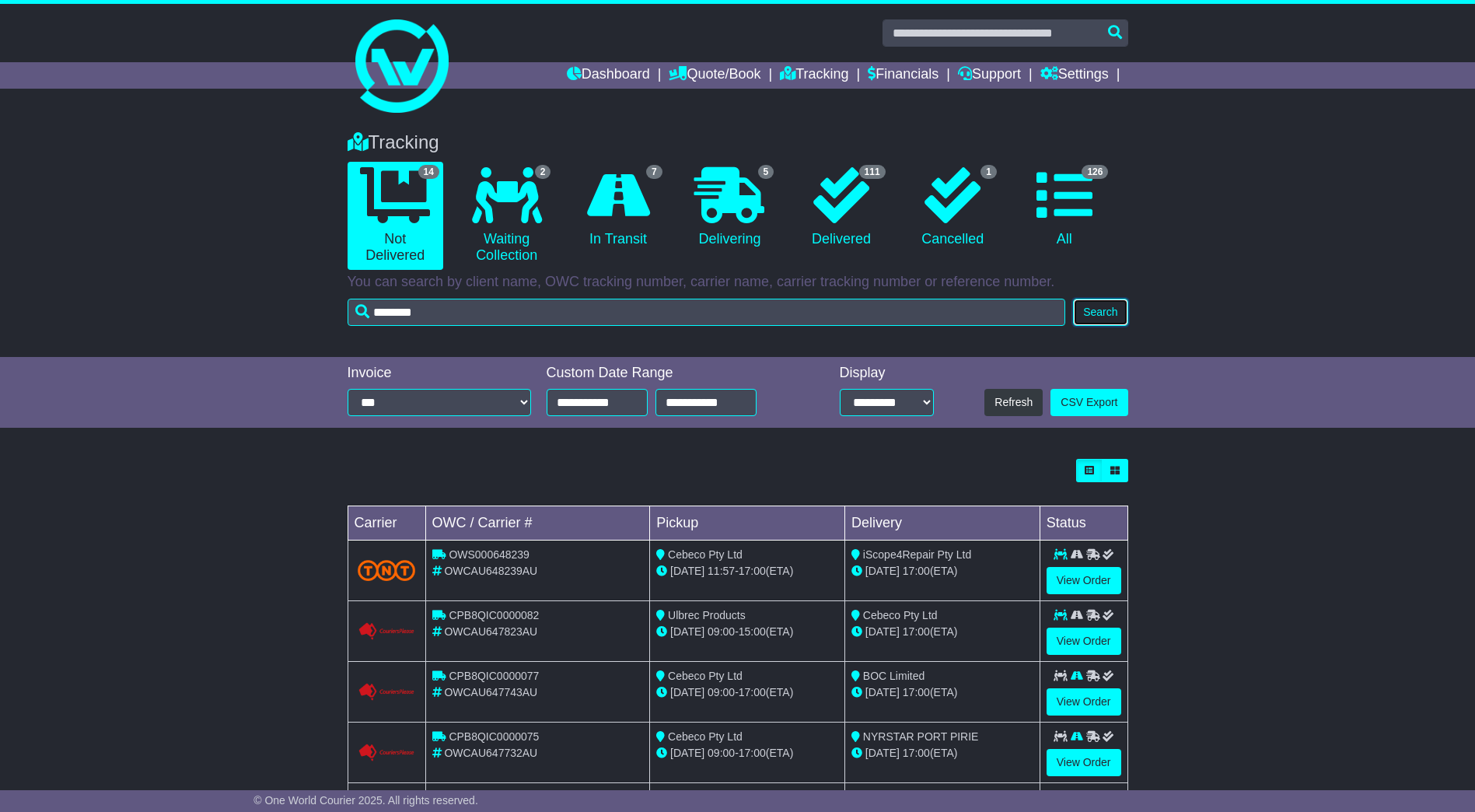
click at [1097, 313] on button "Search" at bounding box center [1100, 312] width 55 height 27
